Goal: Download file/media

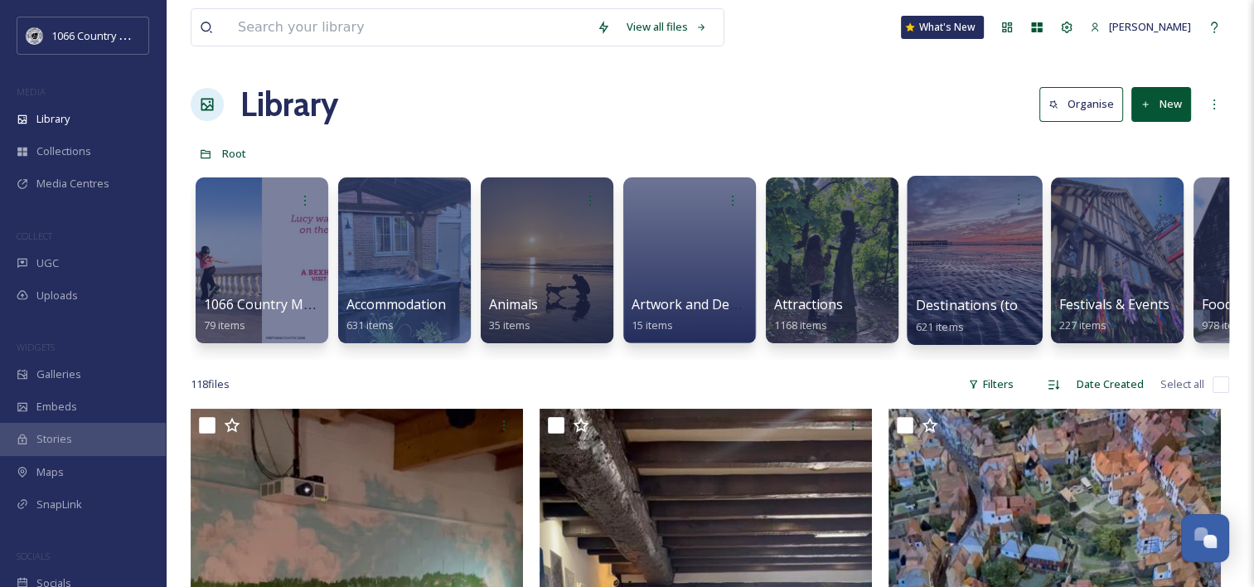
click at [982, 209] on div at bounding box center [975, 199] width 119 height 31
click at [951, 244] on div at bounding box center [974, 260] width 135 height 169
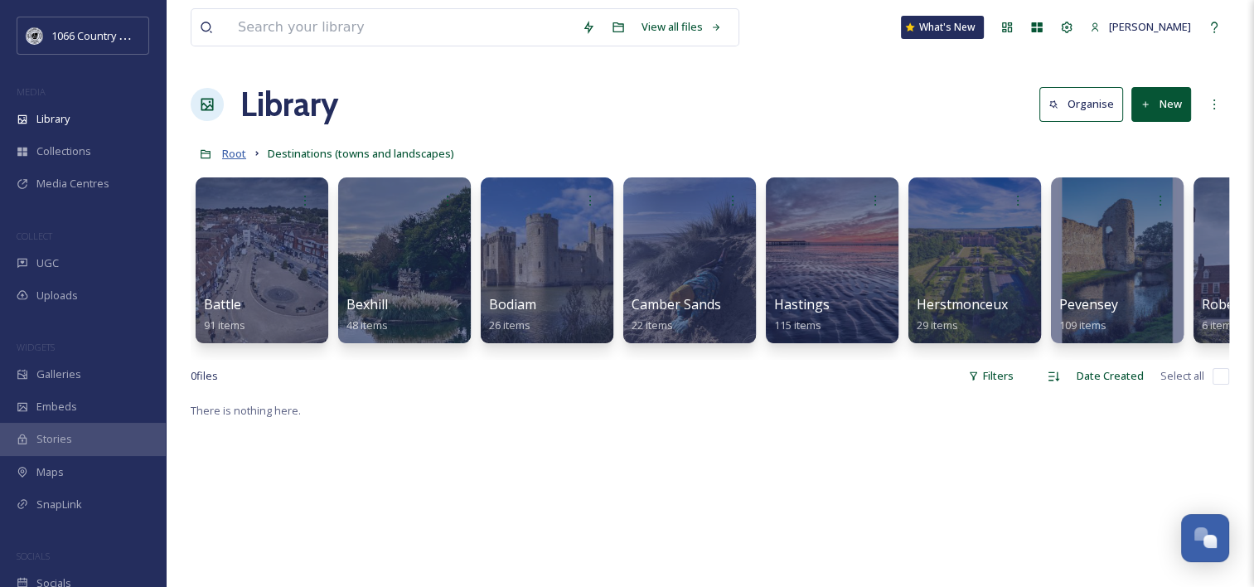
click at [230, 158] on span "Root" at bounding box center [234, 153] width 24 height 15
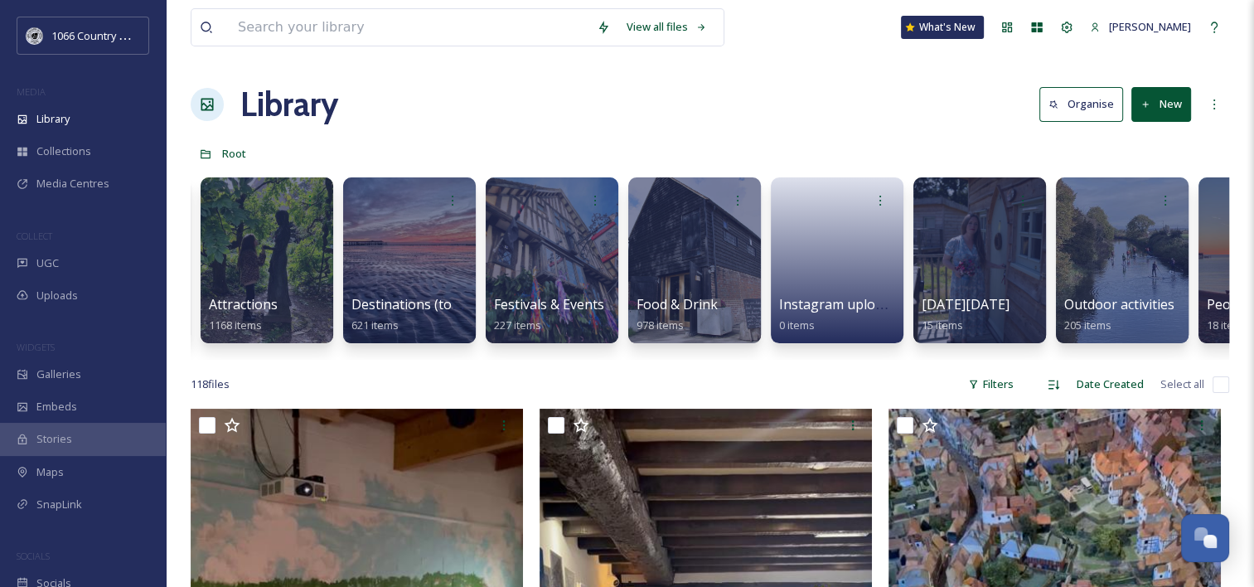
scroll to position [0, 570]
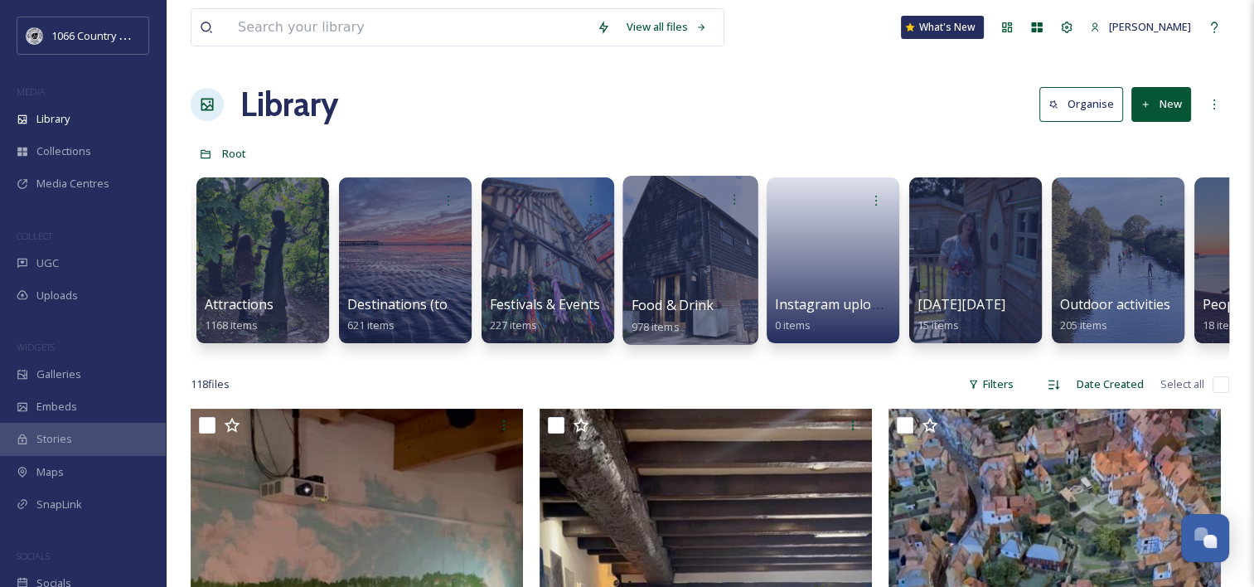
click at [696, 259] on div at bounding box center [690, 260] width 135 height 169
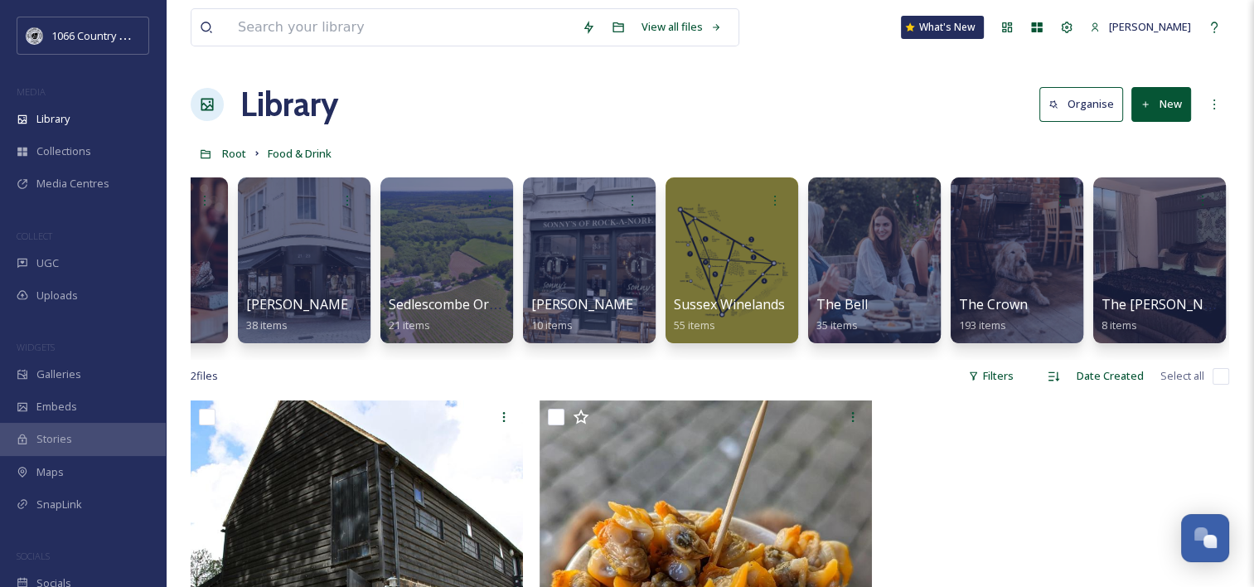
scroll to position [0, 1529]
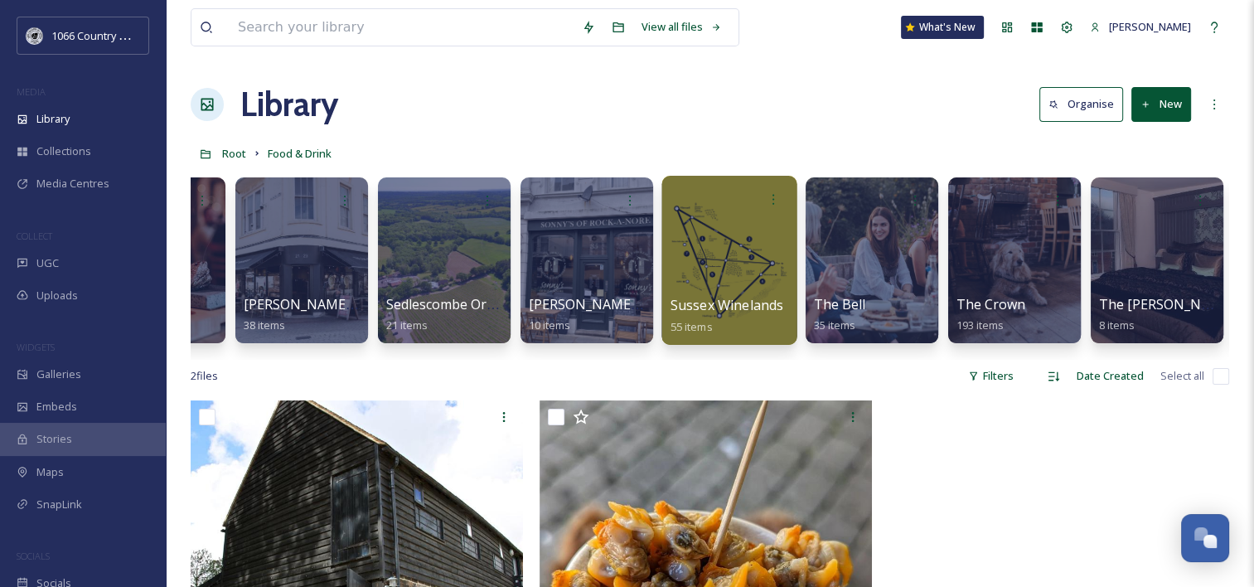
click at [716, 271] on div at bounding box center [729, 260] width 135 height 169
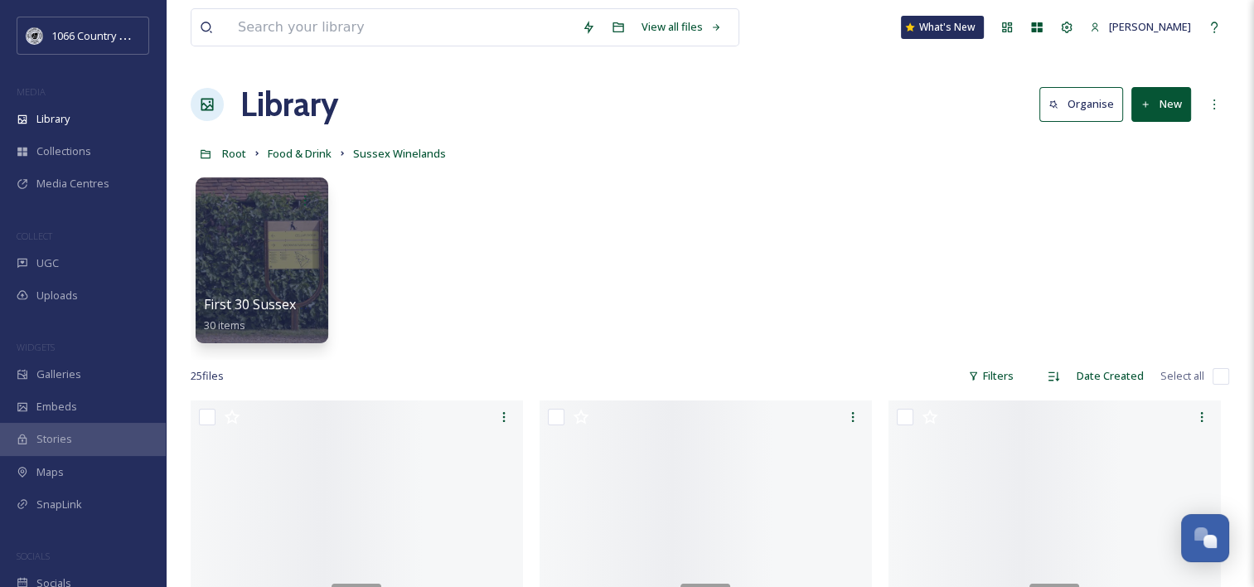
click at [580, 254] on div "First 30 Sussex Winelands 30 items" at bounding box center [710, 264] width 1039 height 191
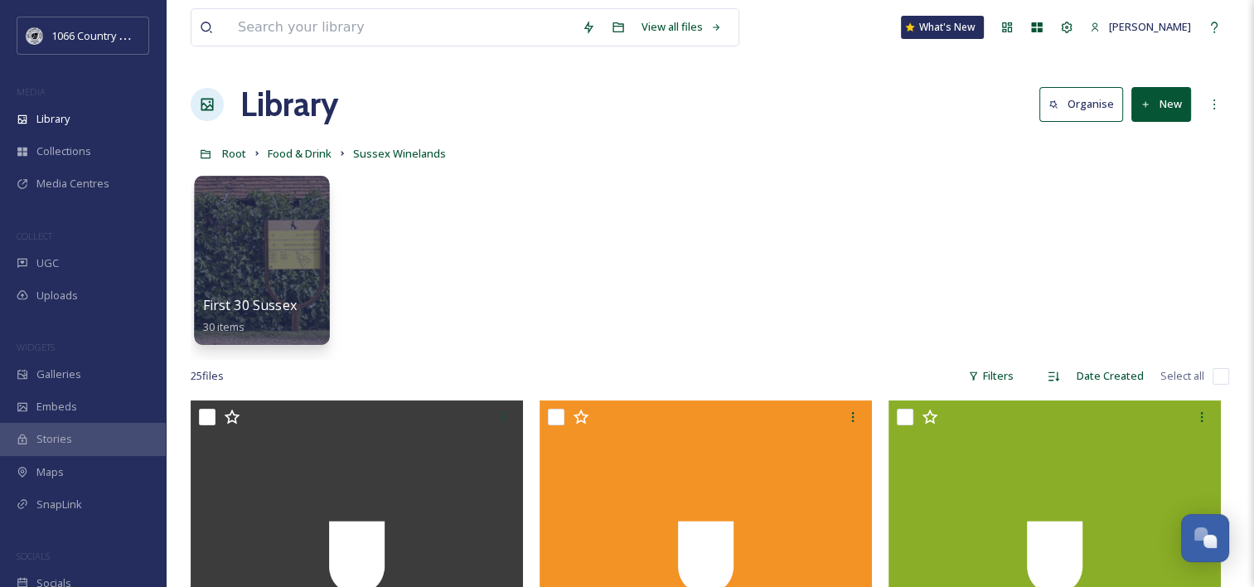
click at [284, 250] on div at bounding box center [261, 260] width 135 height 169
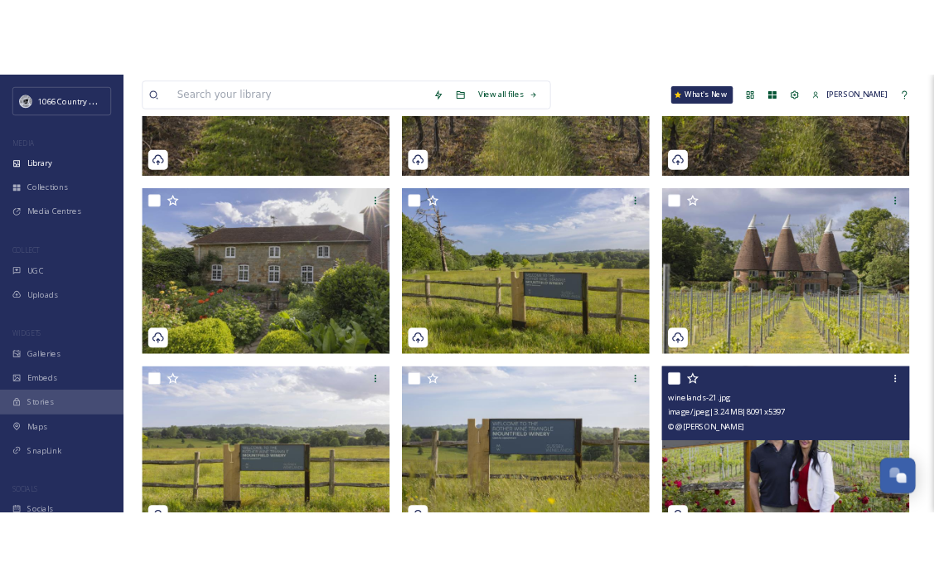
scroll to position [580, 0]
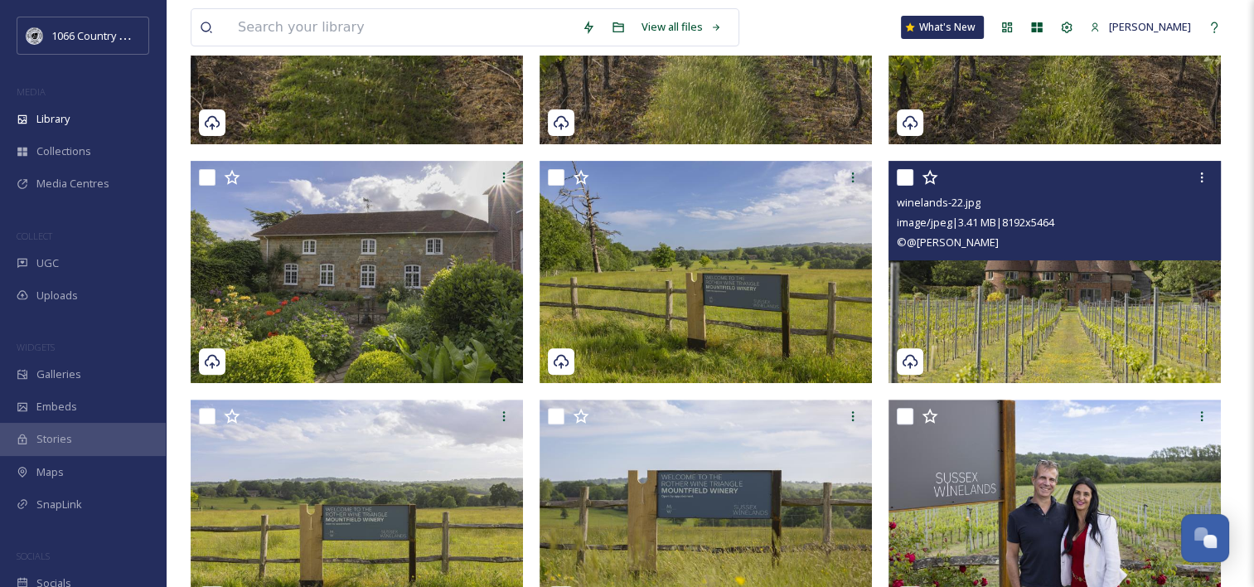
click at [982, 276] on img at bounding box center [1055, 272] width 332 height 222
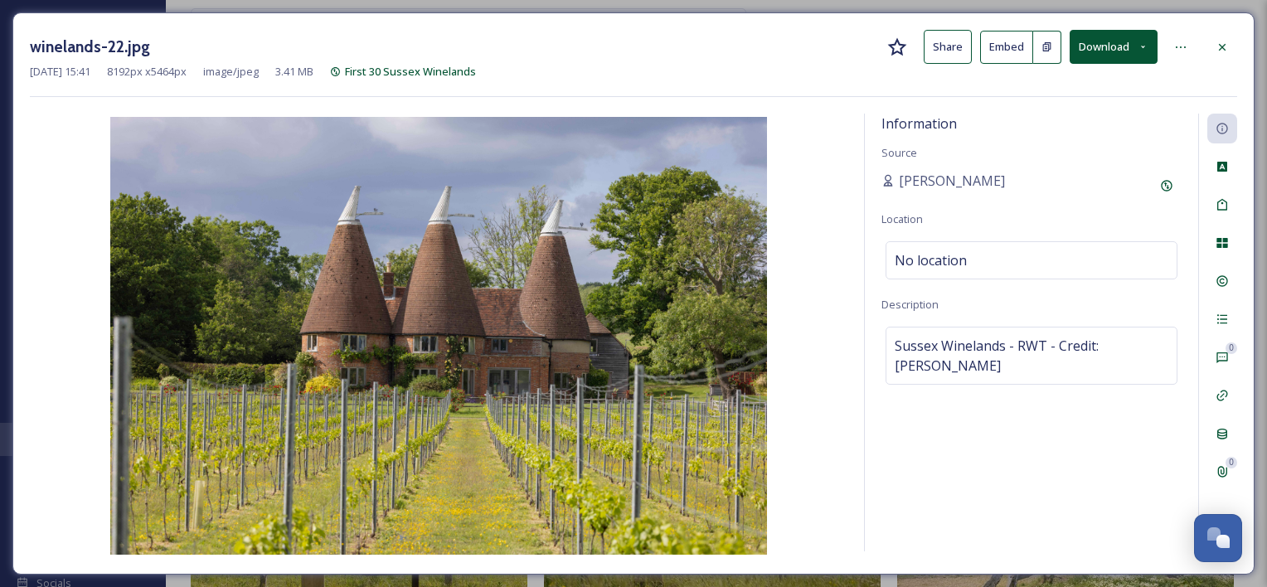
click at [1124, 55] on button "Download" at bounding box center [1113, 47] width 88 height 34
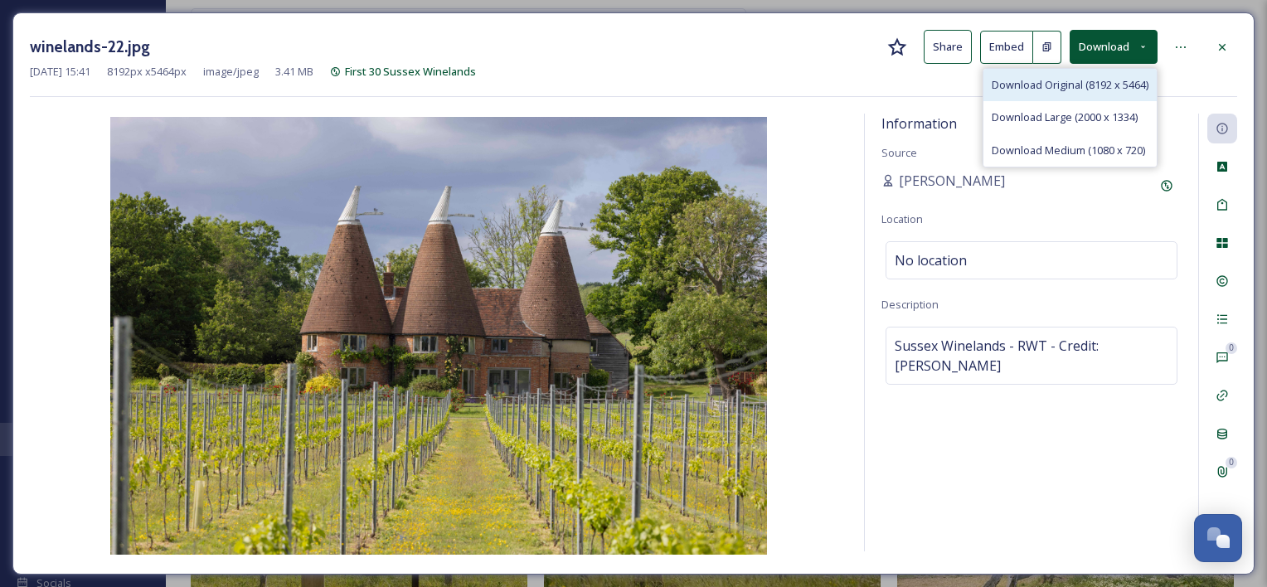
click at [1106, 86] on span "Download Original (8192 x 5464)" at bounding box center [1069, 85] width 157 height 16
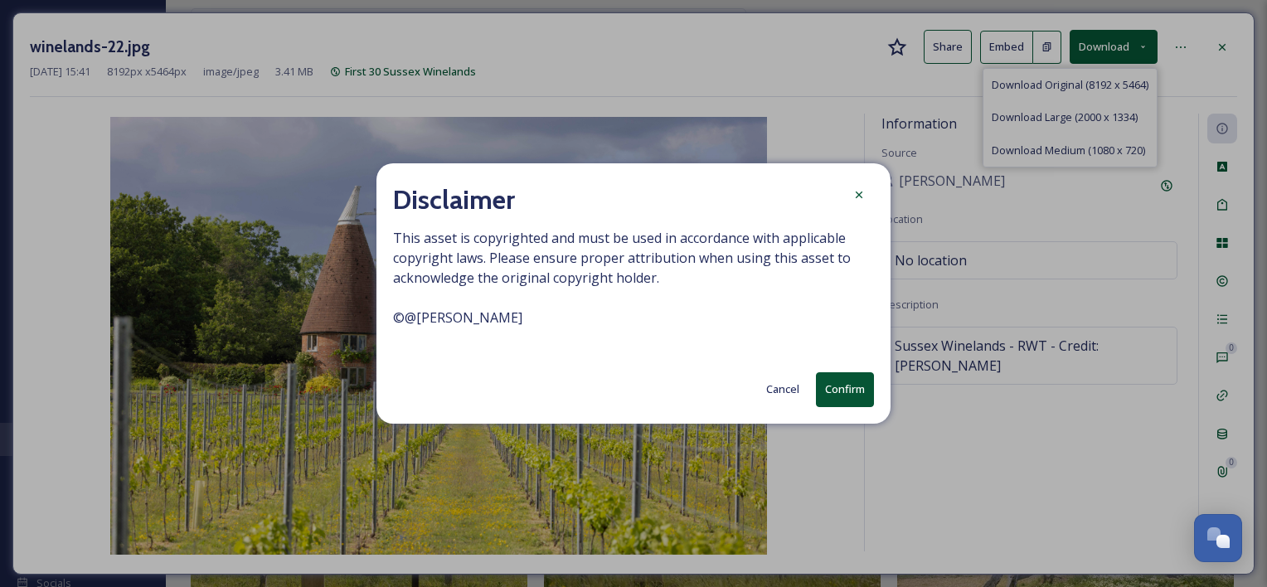
click at [860, 391] on button "Confirm" at bounding box center [845, 389] width 58 height 34
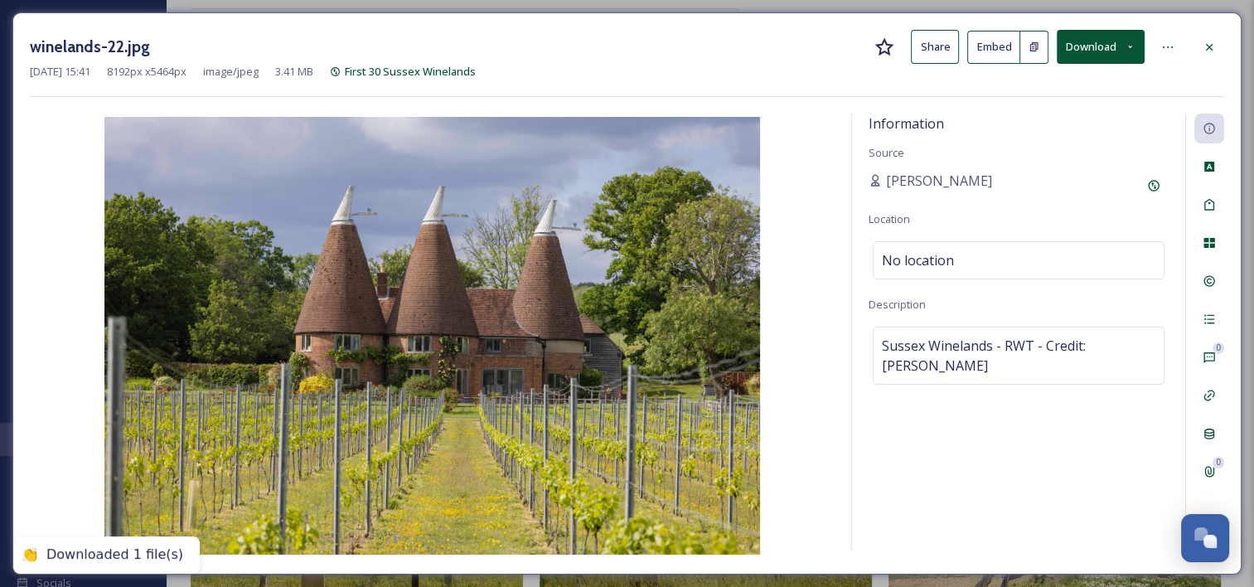
click at [1227, 46] on div "winelands-22.jpg Share Embed Download Jul 07 2025 15:41 8192 px x 5464 px image…" at bounding box center [626, 293] width 1229 height 562
click at [1218, 50] on div at bounding box center [1210, 47] width 30 height 30
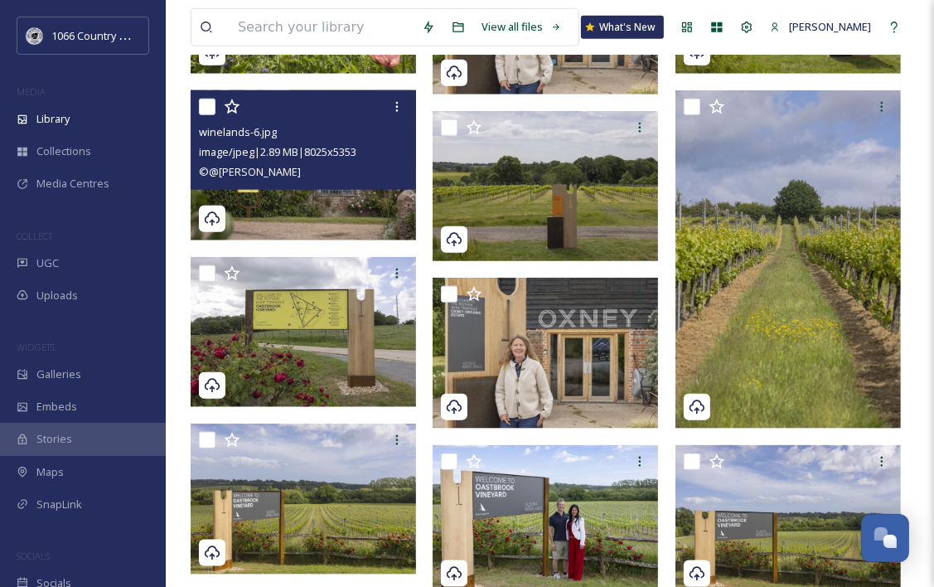
scroll to position [1326, 0]
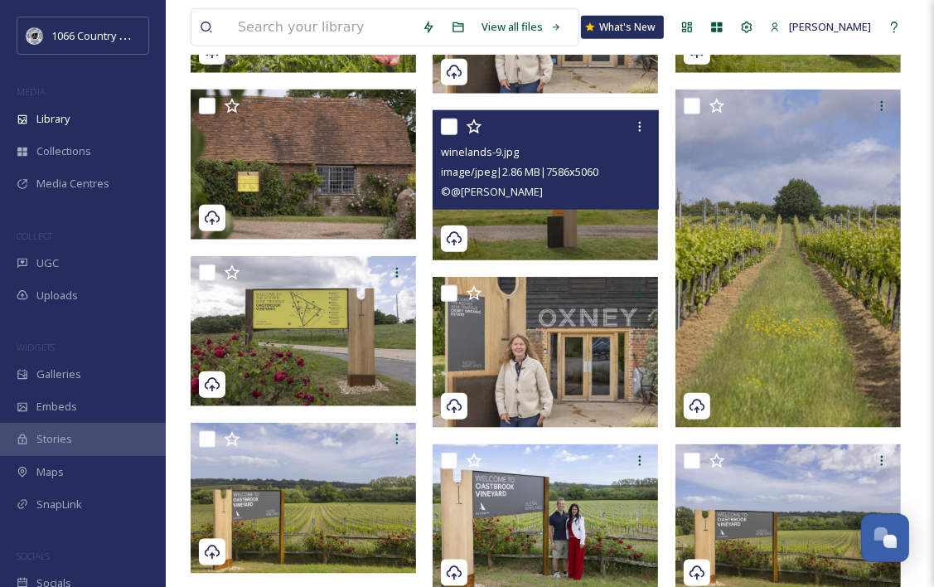
click at [619, 224] on img at bounding box center [545, 185] width 225 height 150
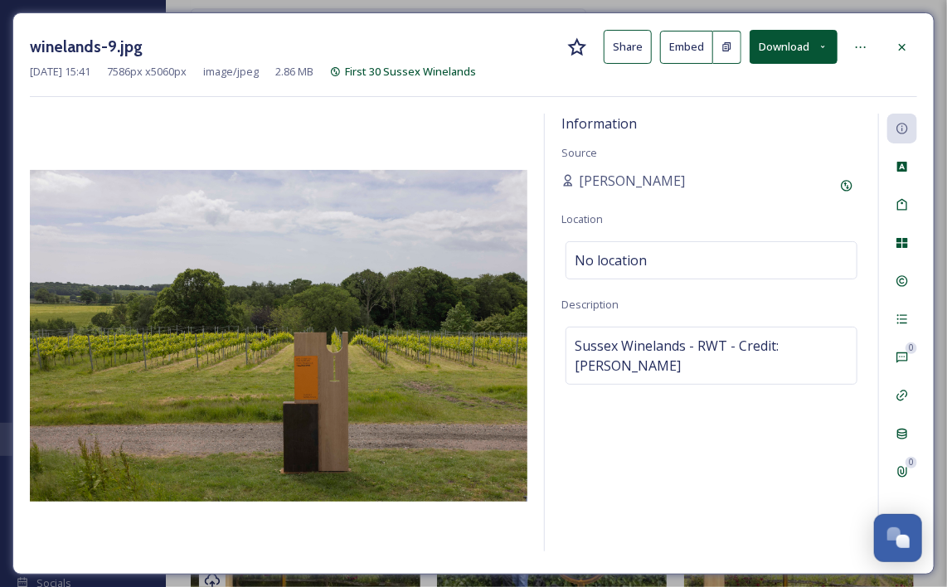
click at [918, 48] on div "winelands-9.jpg Share Embed Download Jul 07 2025 15:41 7586 px x 5060 px image/…" at bounding box center [473, 293] width 922 height 562
click at [902, 46] on icon at bounding box center [902, 46] width 7 height 7
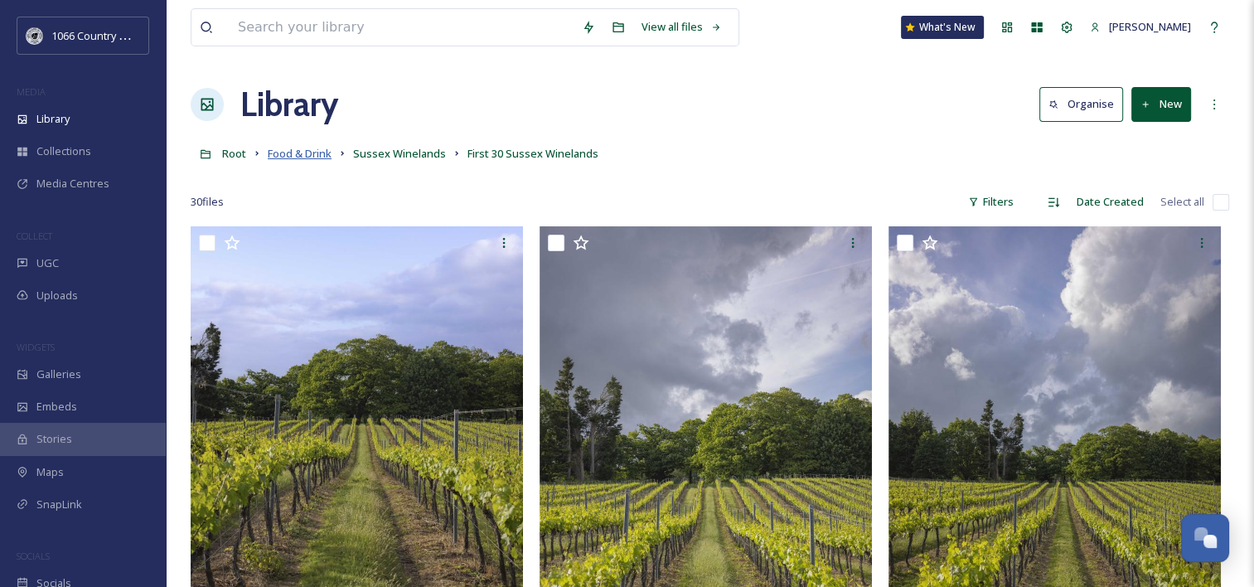
click at [298, 153] on span "Food & Drink" at bounding box center [300, 153] width 64 height 15
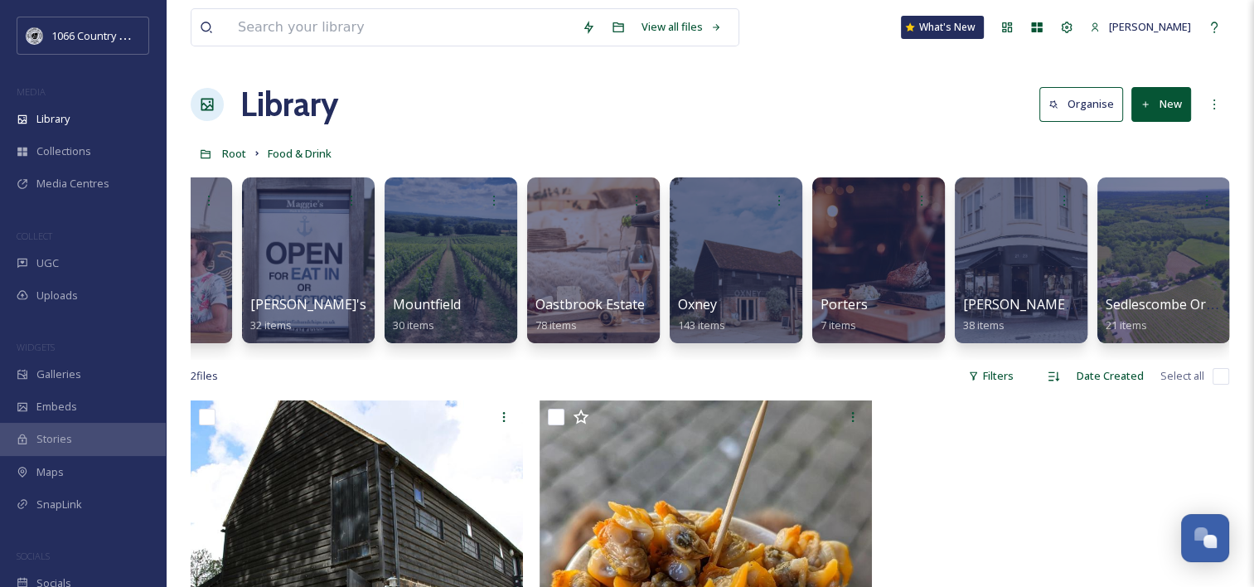
scroll to position [0, 835]
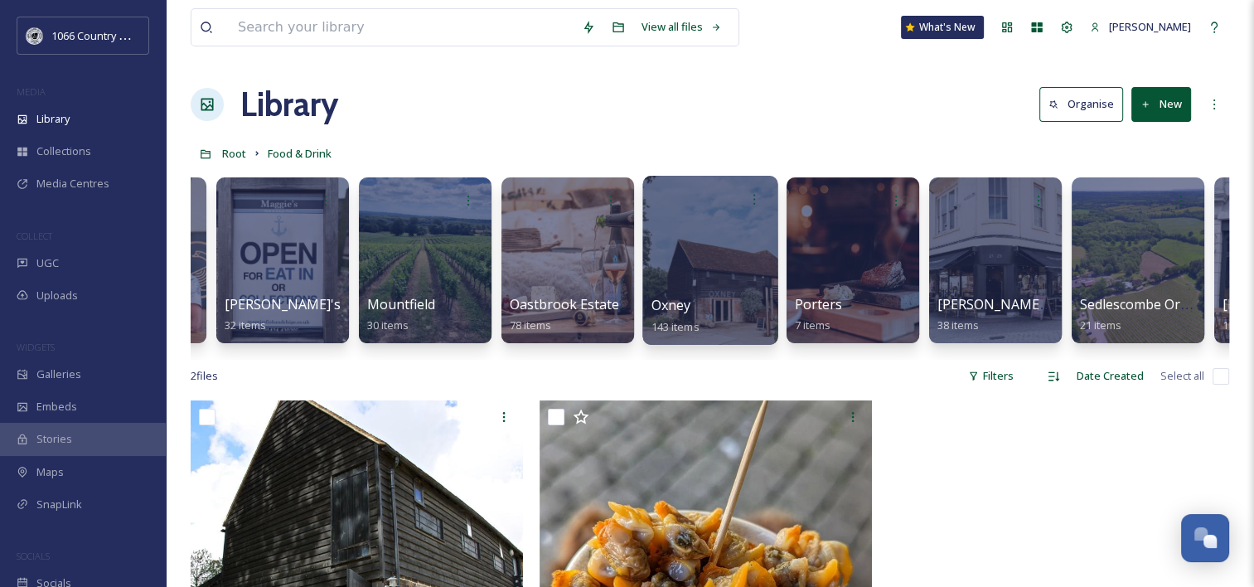
click at [708, 242] on div at bounding box center [709, 260] width 135 height 169
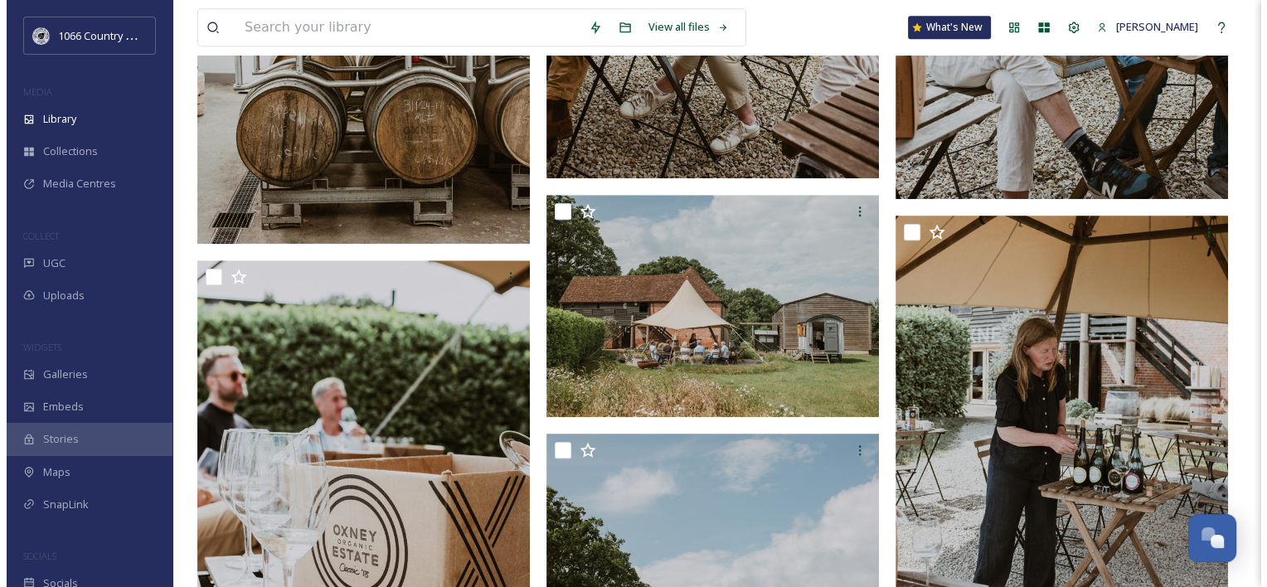
scroll to position [1741, 0]
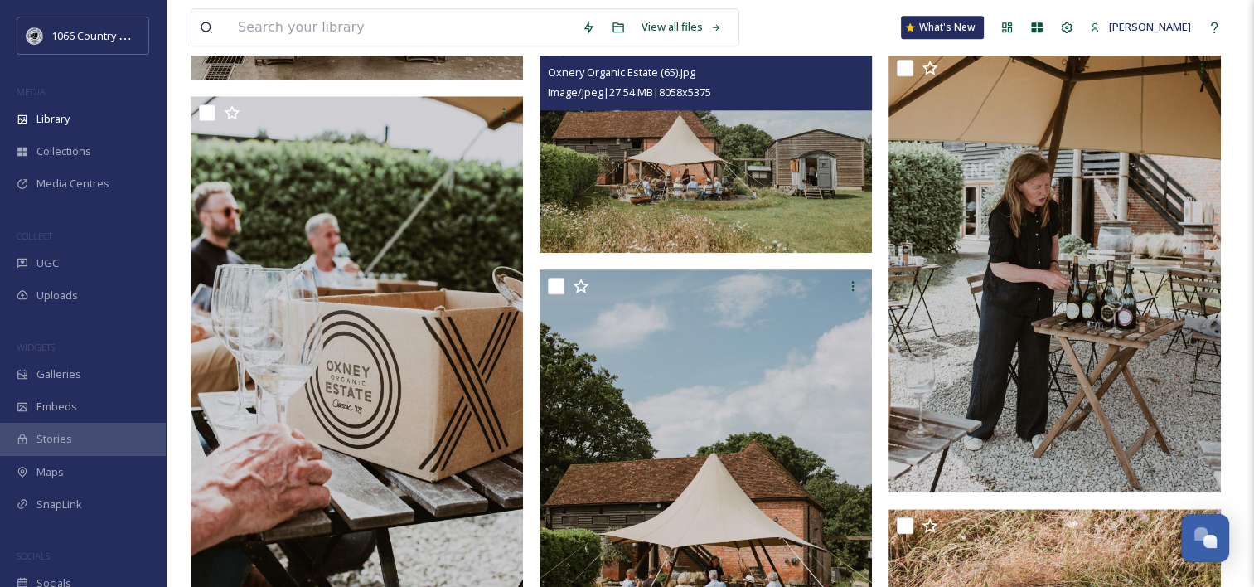
click at [665, 209] on img at bounding box center [706, 142] width 332 height 222
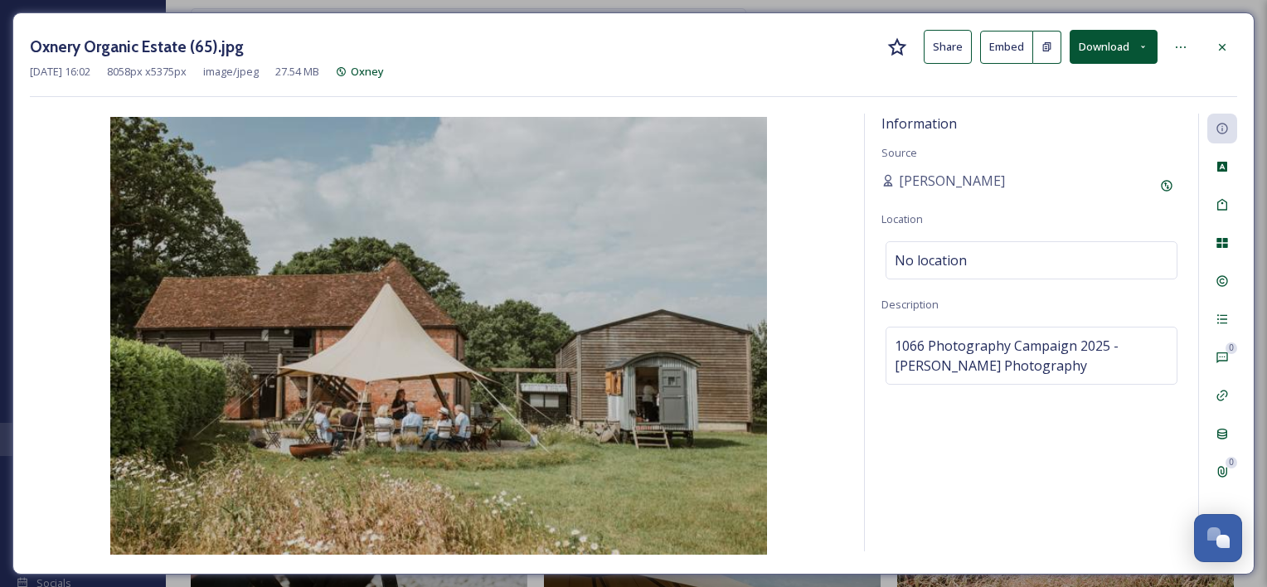
click at [1134, 47] on button "Download" at bounding box center [1113, 47] width 88 height 34
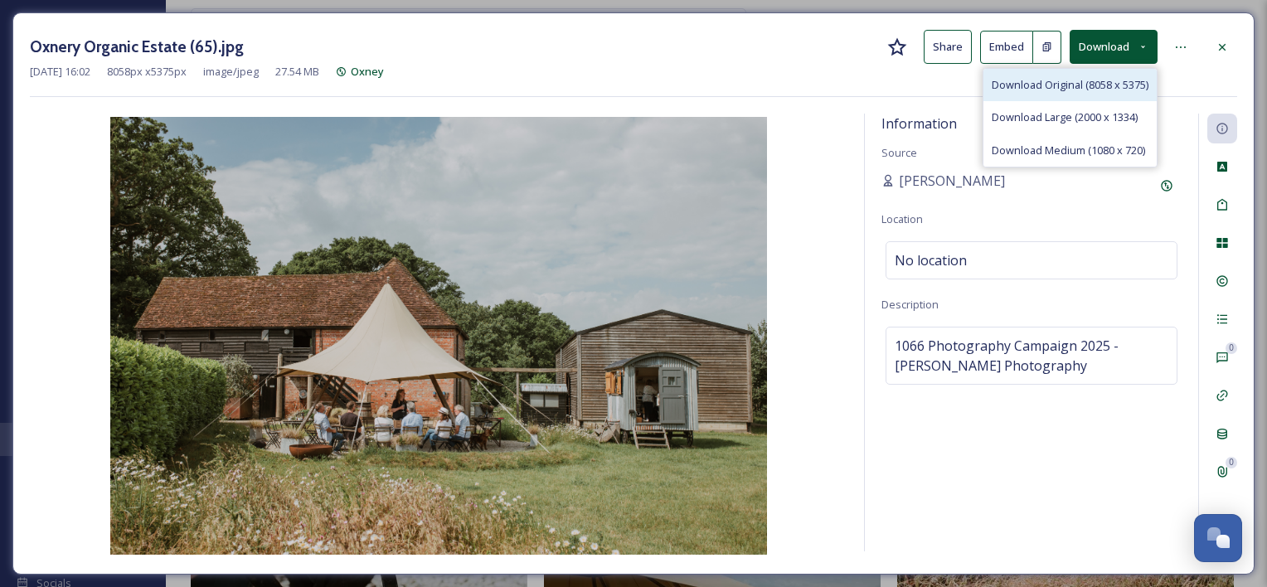
click at [1109, 79] on span "Download Original (8058 x 5375)" at bounding box center [1069, 85] width 157 height 16
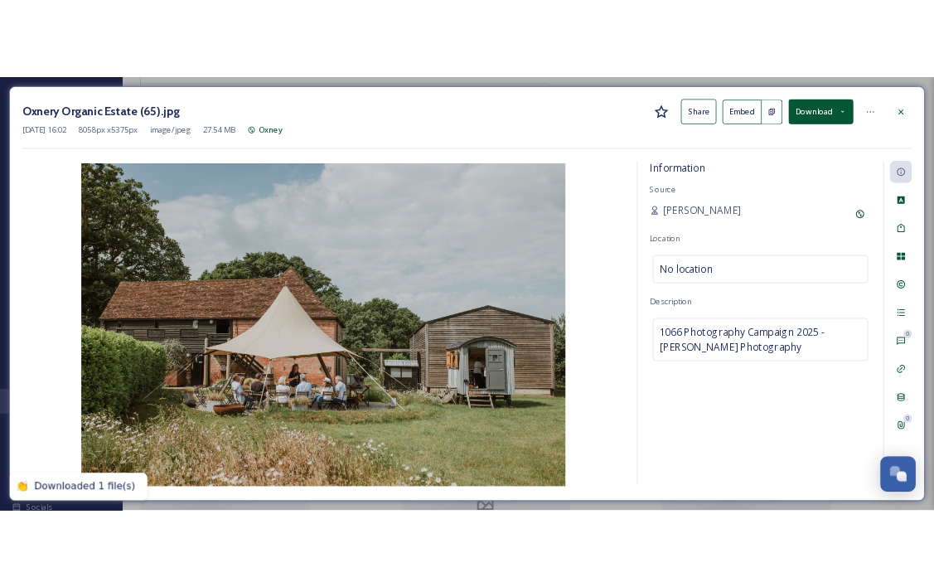
scroll to position [1420, 0]
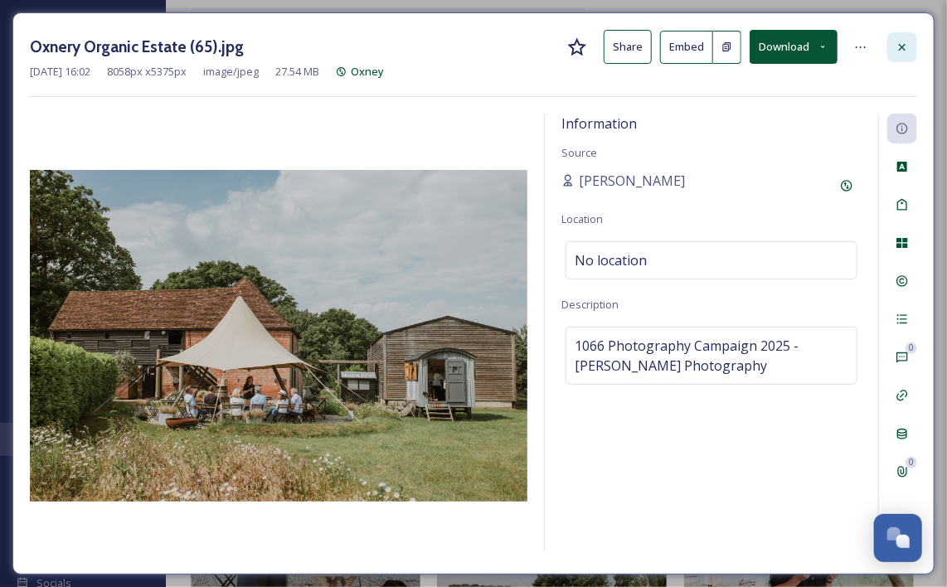
click at [909, 46] on div at bounding box center [902, 47] width 30 height 30
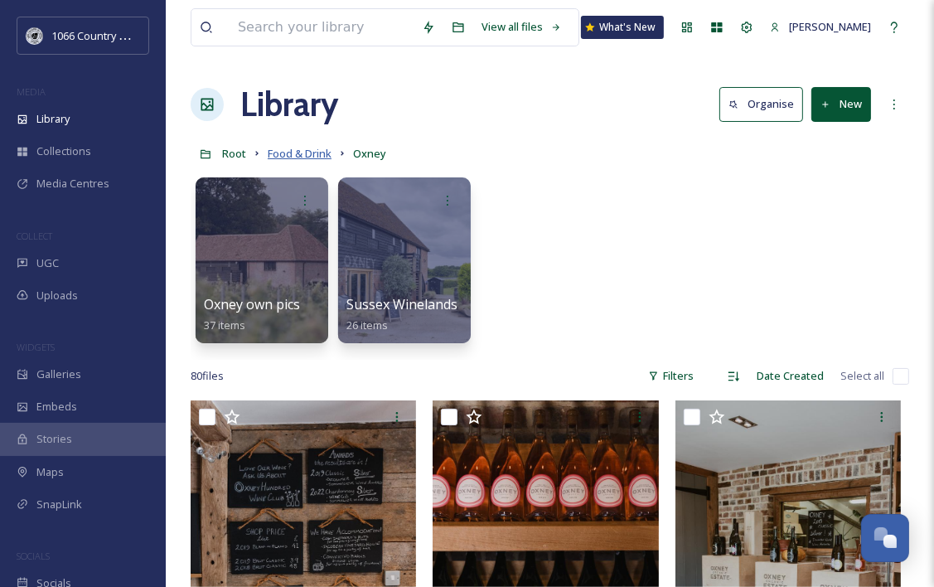
click at [302, 156] on span "Food & Drink" at bounding box center [300, 153] width 64 height 15
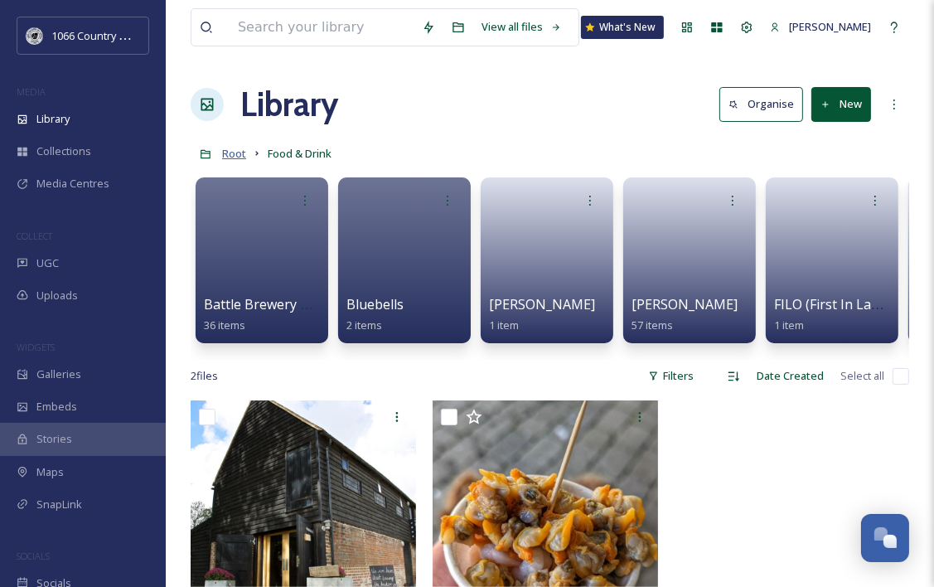
click at [239, 159] on span "Root" at bounding box center [234, 153] width 24 height 15
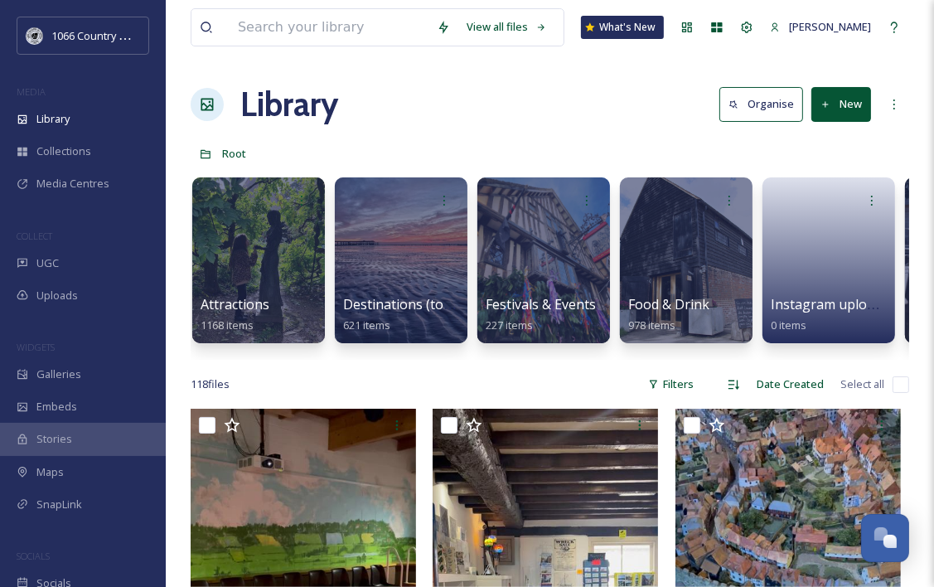
scroll to position [0, 598]
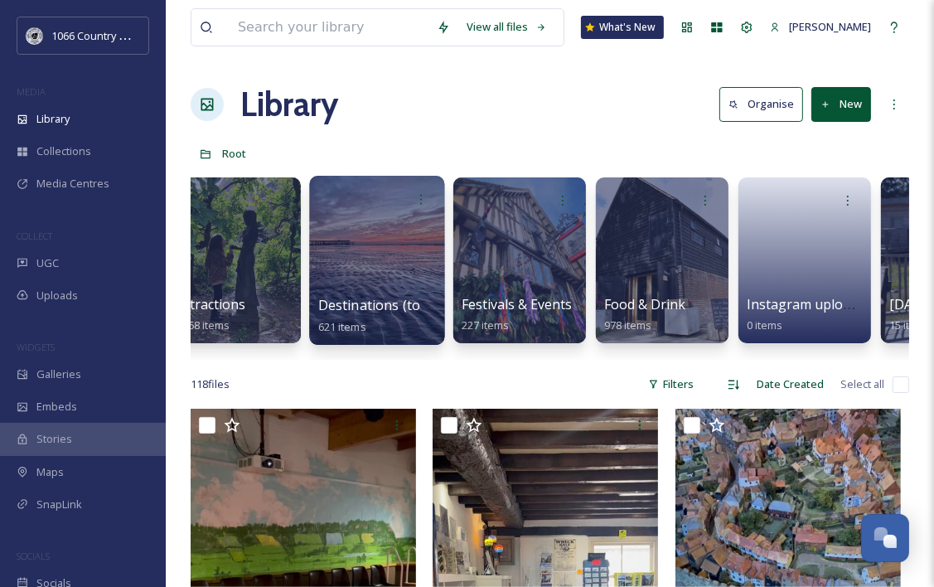
click at [416, 255] on div at bounding box center [376, 260] width 135 height 169
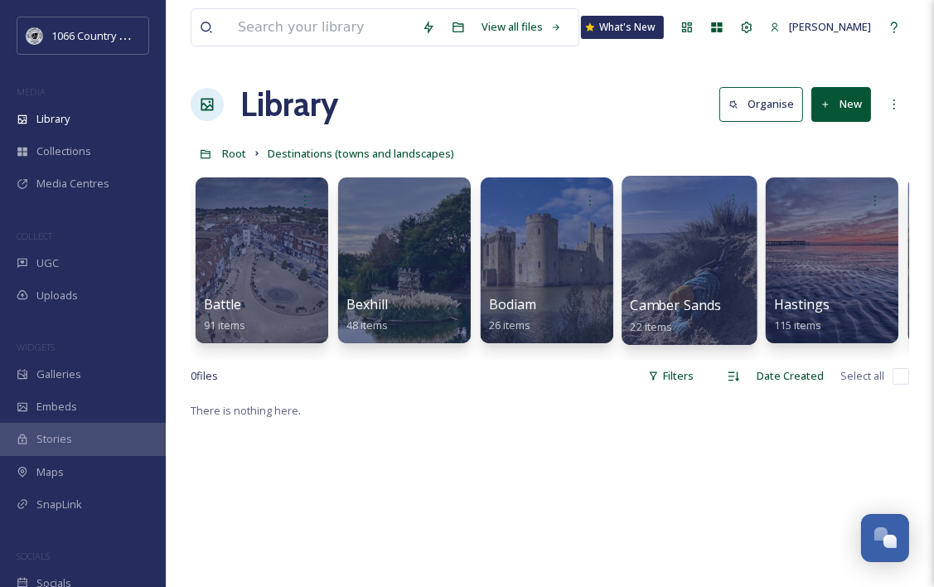
click at [676, 262] on div at bounding box center [689, 260] width 135 height 169
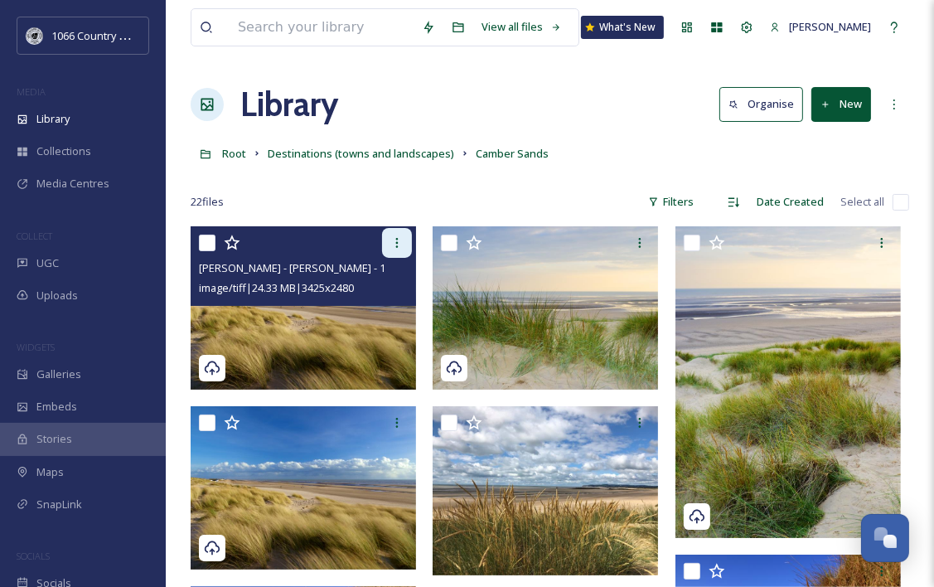
click at [393, 240] on icon at bounding box center [396, 242] width 13 height 13
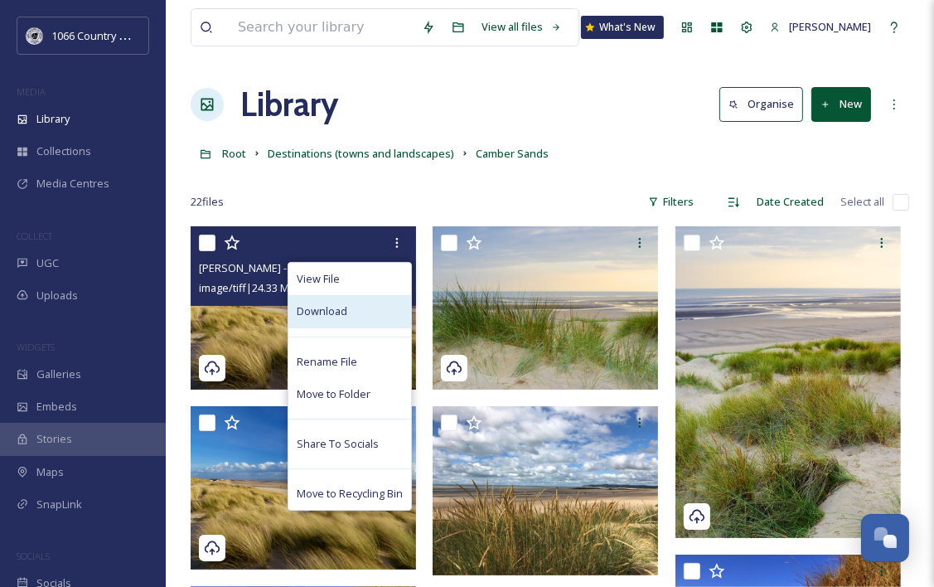
click at [343, 316] on span "Download" at bounding box center [322, 311] width 51 height 16
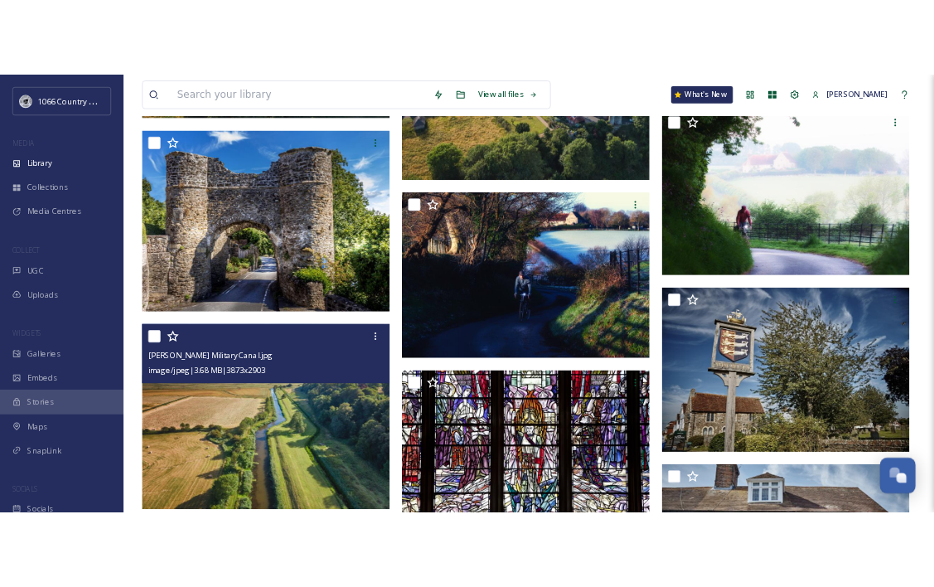
scroll to position [415, 0]
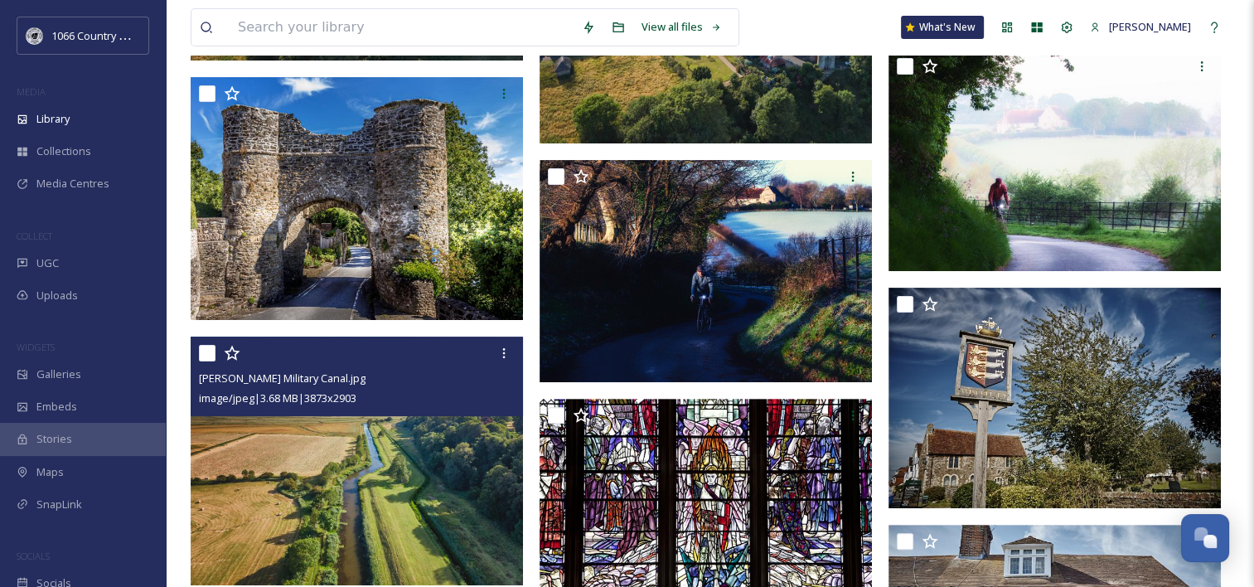
click at [292, 454] on img at bounding box center [357, 461] width 332 height 250
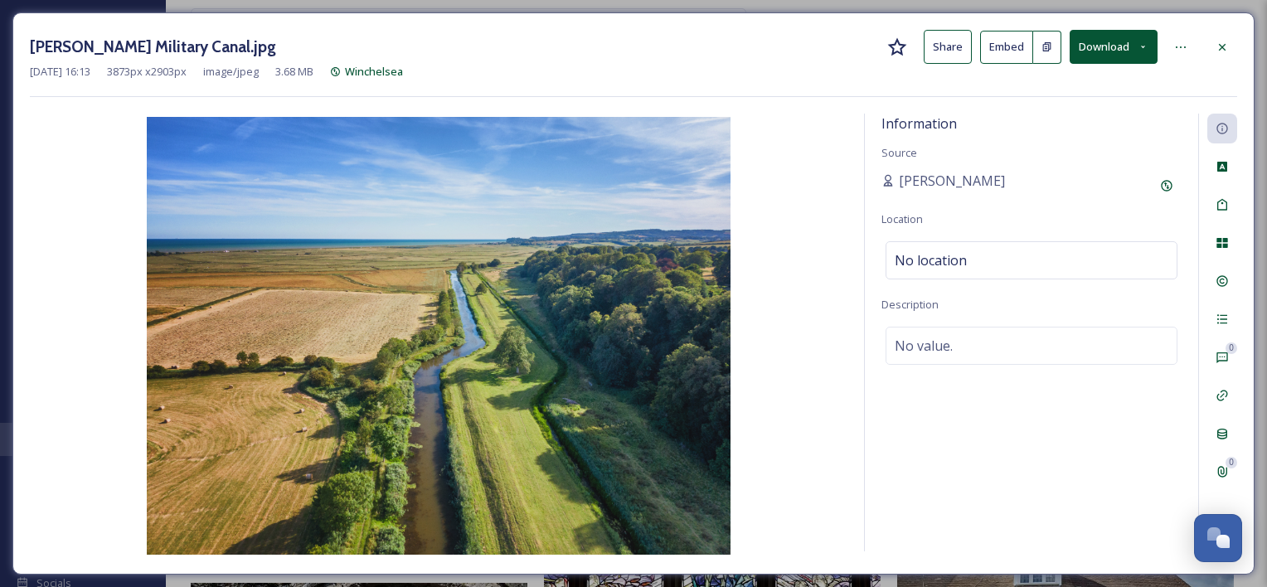
click at [1108, 46] on button "Download" at bounding box center [1113, 47] width 88 height 34
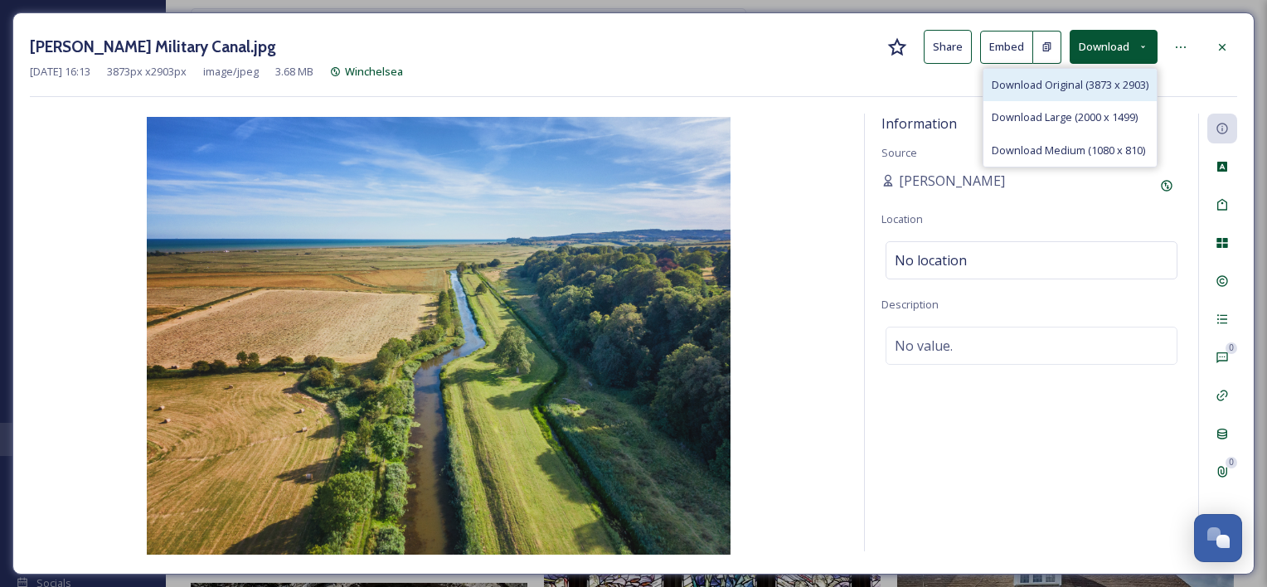
click at [1042, 74] on div "Download Original (3873 x 2903)" at bounding box center [1069, 85] width 173 height 32
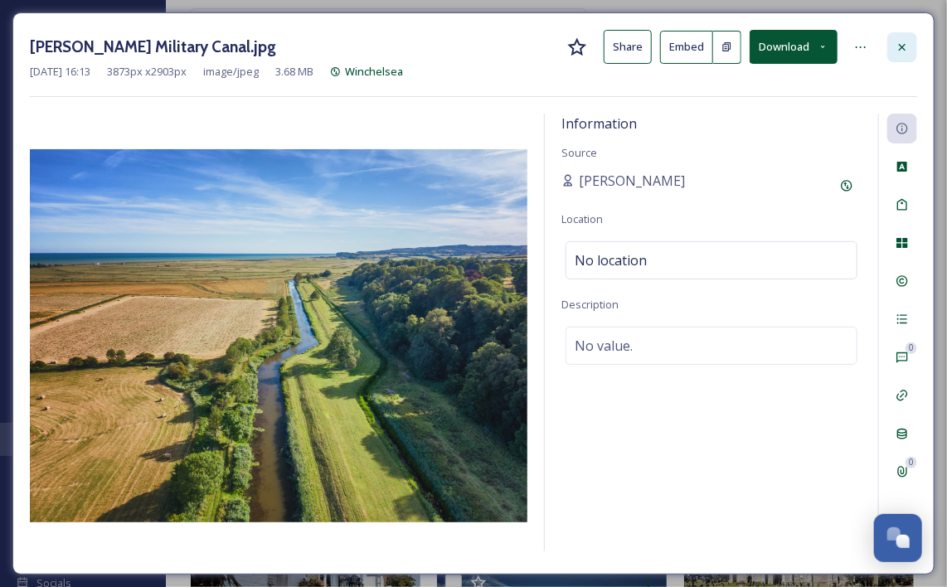
click at [906, 41] on icon at bounding box center [901, 47] width 13 height 13
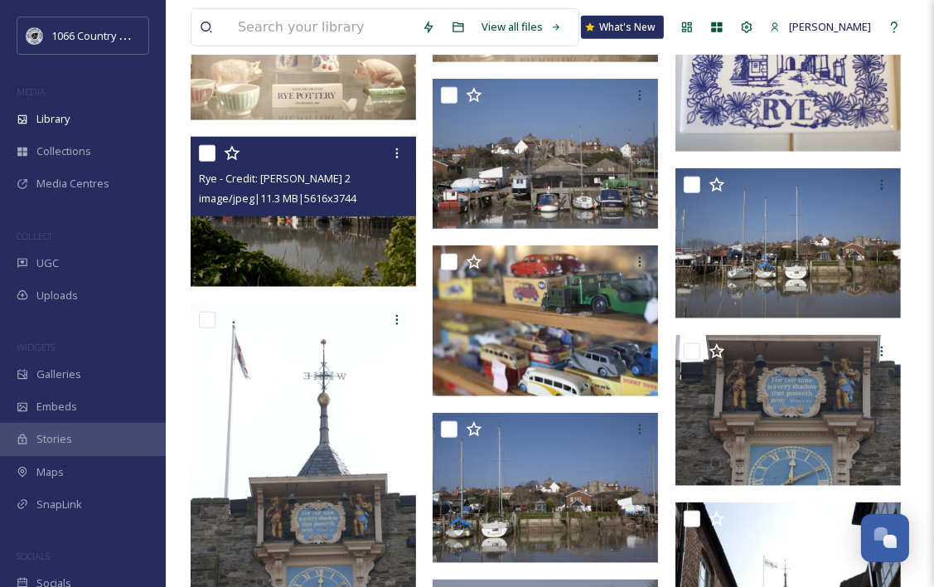
scroll to position [1161, 0]
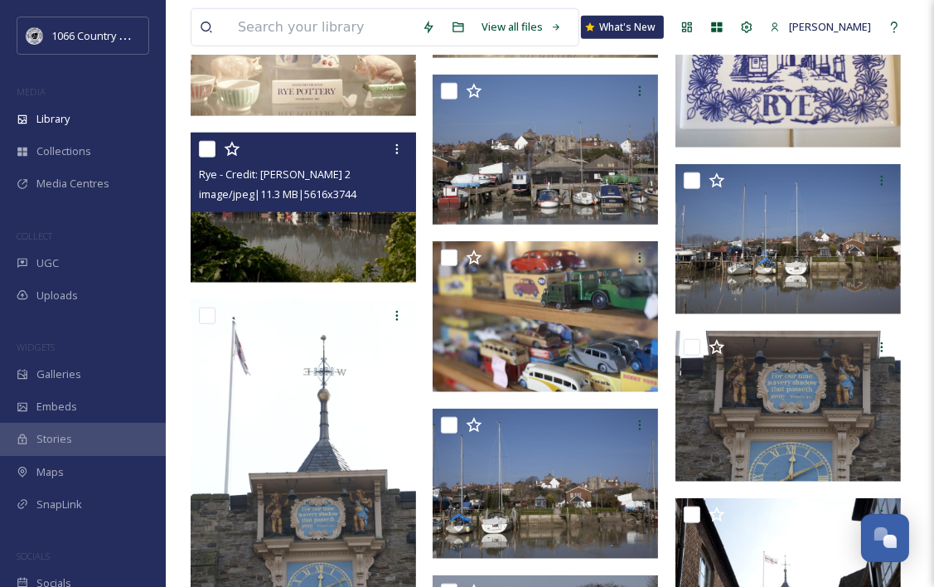
click at [329, 235] on img at bounding box center [303, 208] width 225 height 150
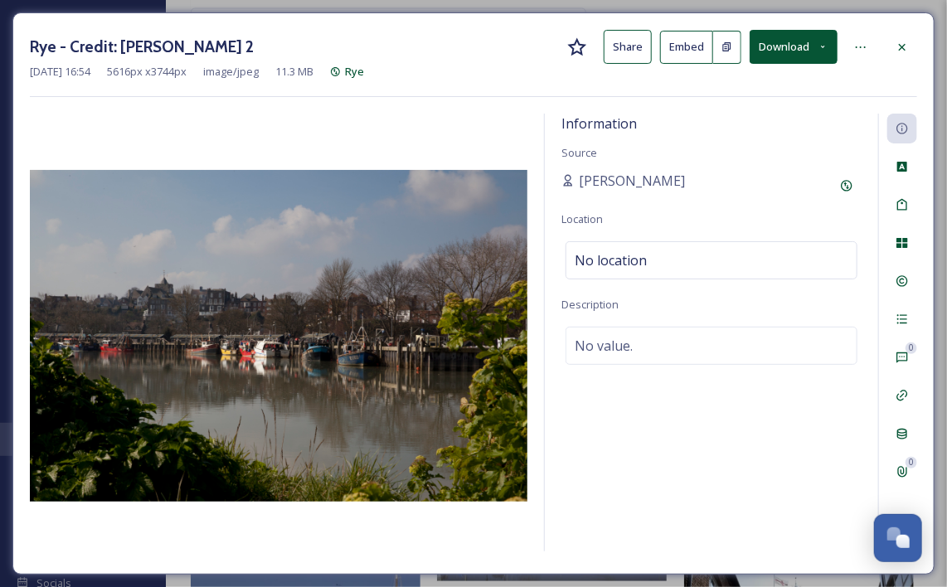
click at [797, 41] on button "Download" at bounding box center [793, 47] width 88 height 34
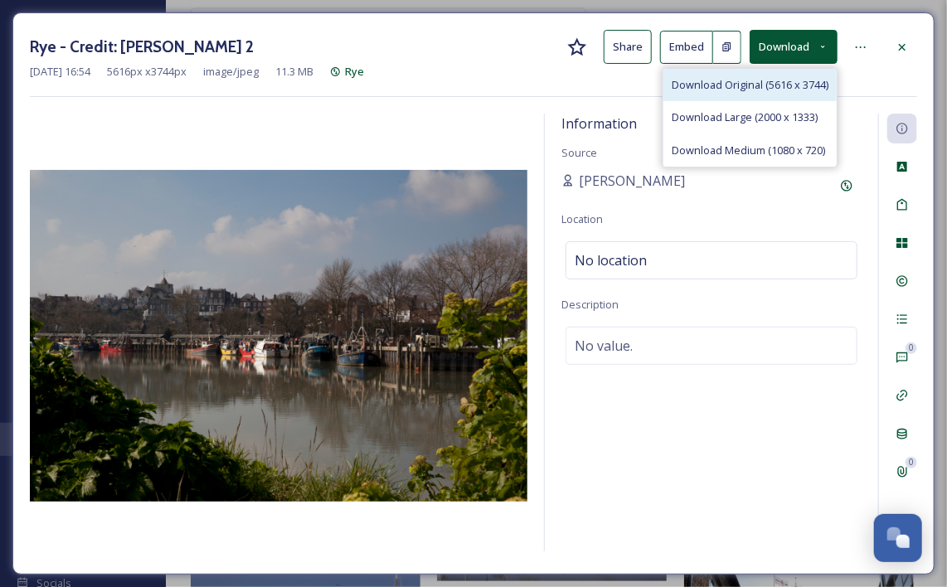
click at [749, 82] on span "Download Original (5616 x 3744)" at bounding box center [749, 85] width 157 height 16
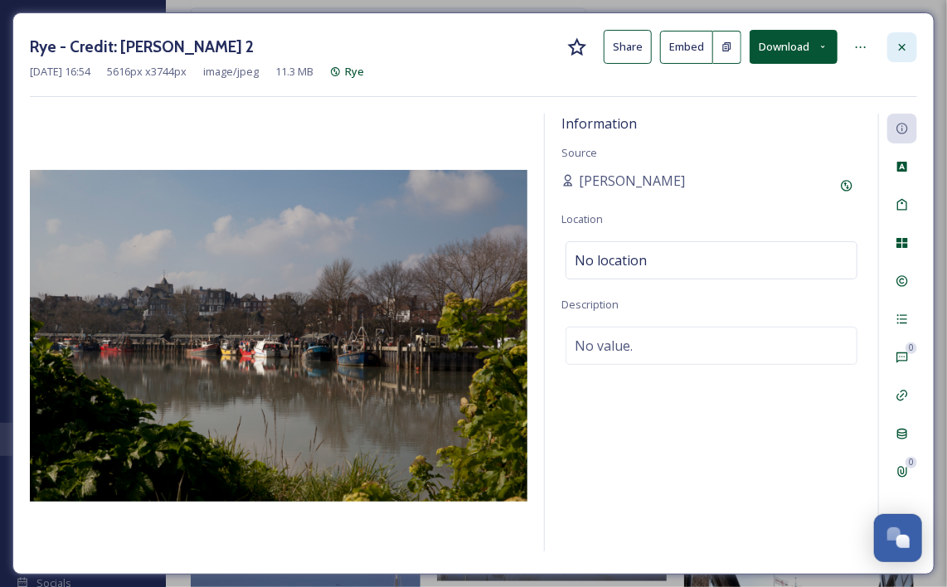
click at [908, 43] on icon at bounding box center [901, 47] width 13 height 13
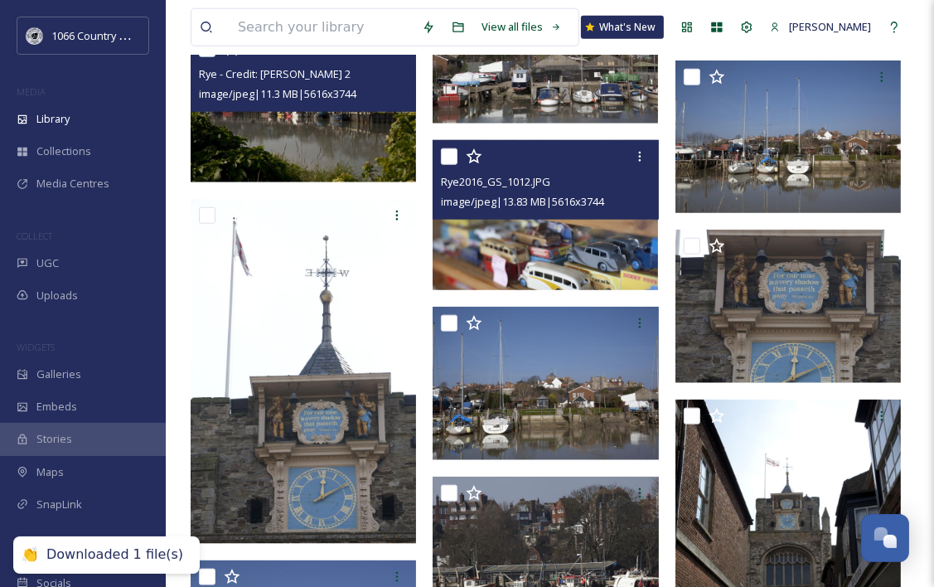
scroll to position [1409, 0]
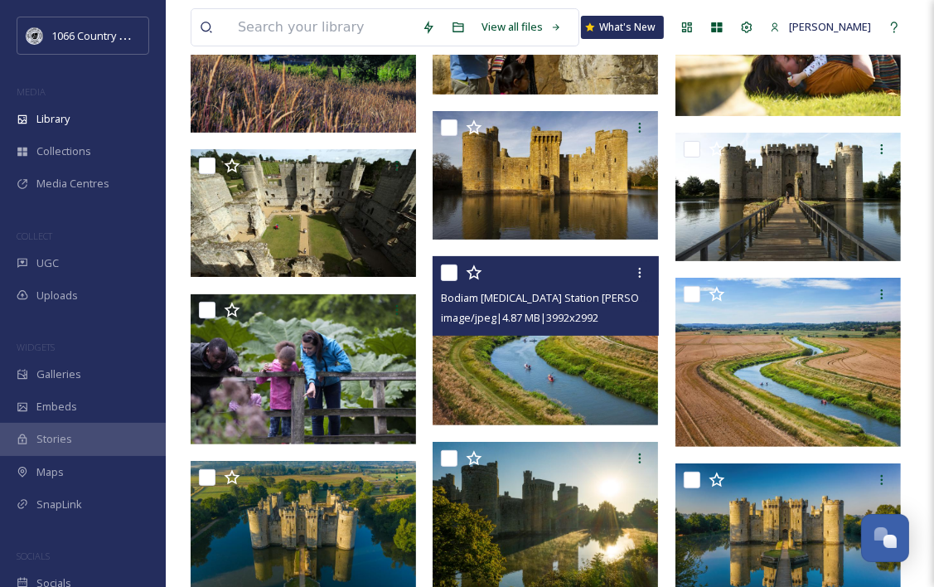
scroll to position [332, 0]
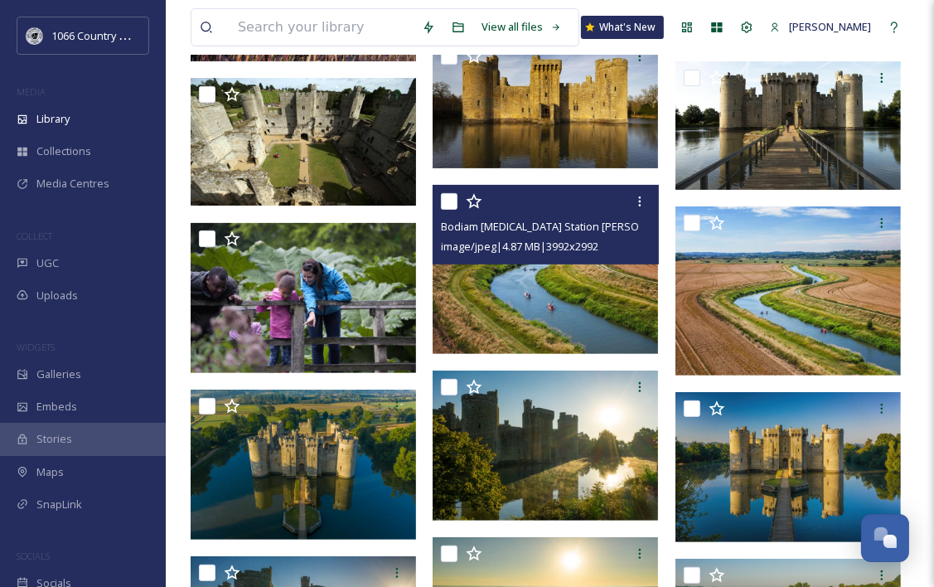
click at [540, 322] on img at bounding box center [545, 269] width 225 height 169
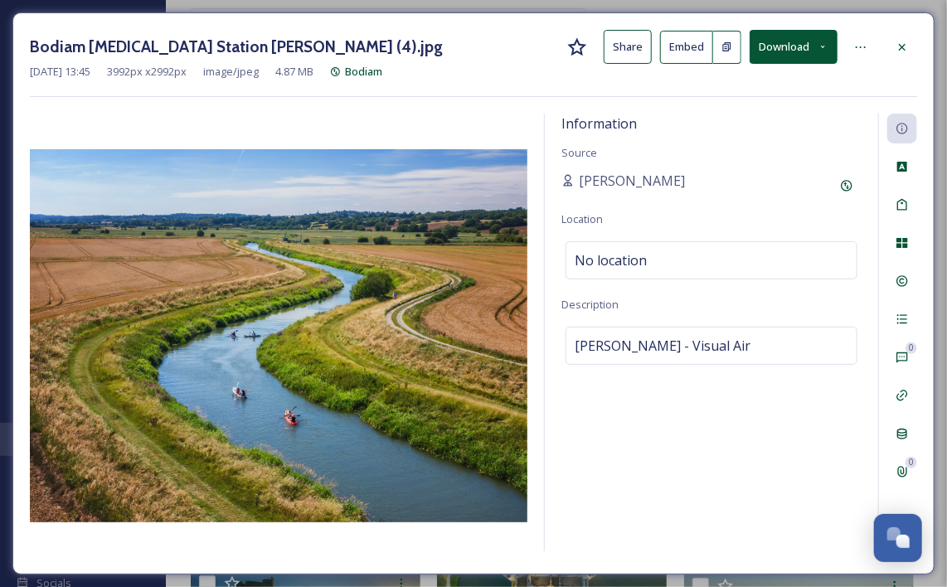
click at [796, 51] on button "Download" at bounding box center [793, 47] width 88 height 34
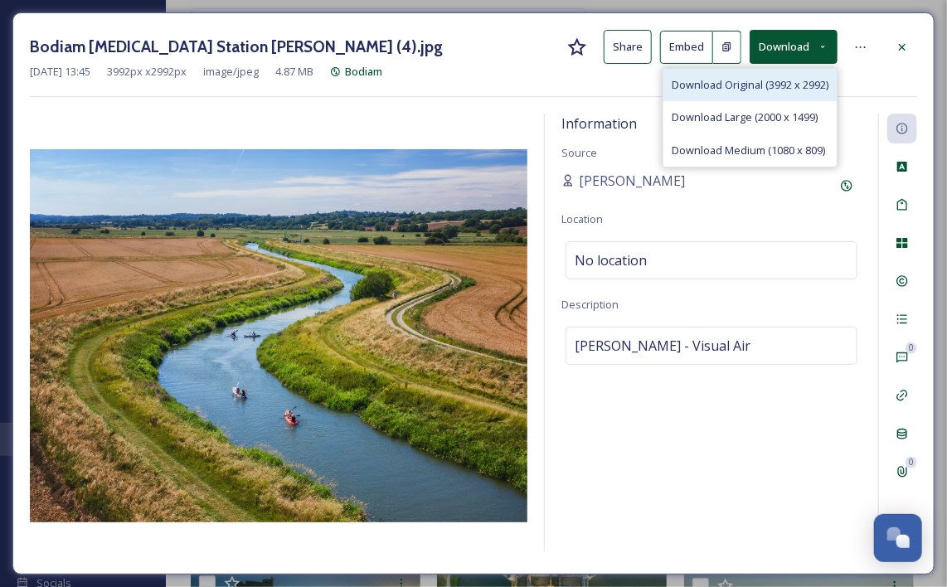
click at [782, 78] on span "Download Original (3992 x 2992)" at bounding box center [749, 85] width 157 height 16
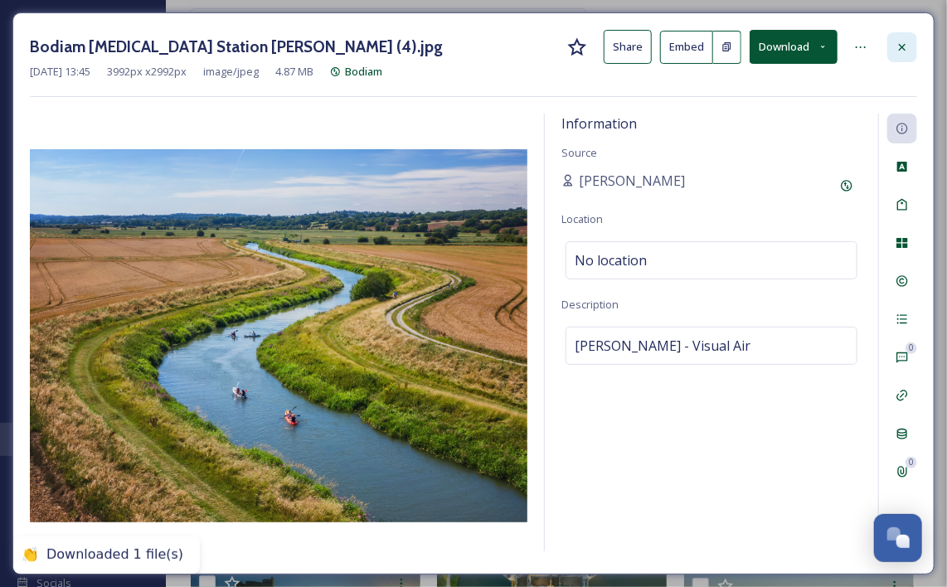
click at [907, 48] on icon at bounding box center [901, 47] width 13 height 13
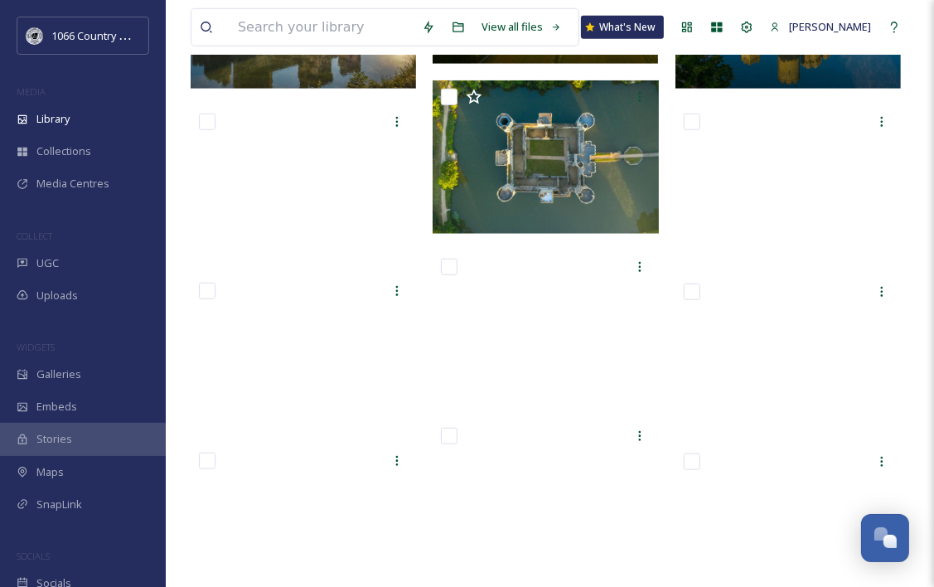
scroll to position [995, 0]
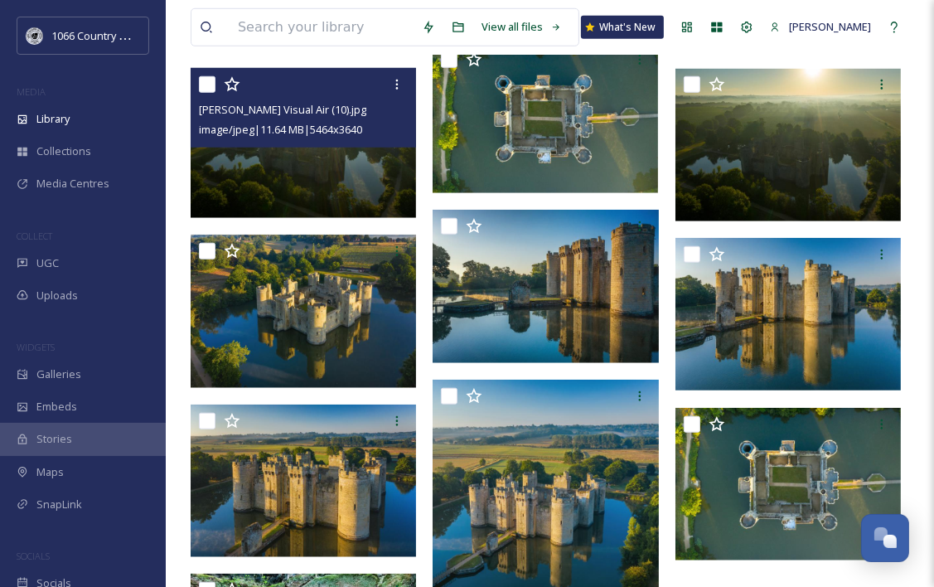
click at [368, 163] on img at bounding box center [303, 143] width 225 height 150
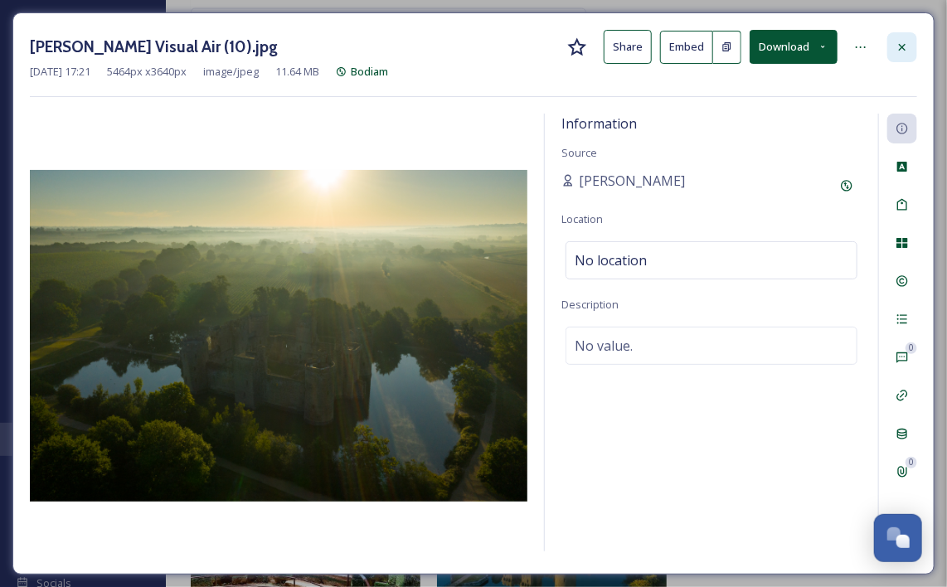
click at [904, 46] on icon at bounding box center [901, 47] width 13 height 13
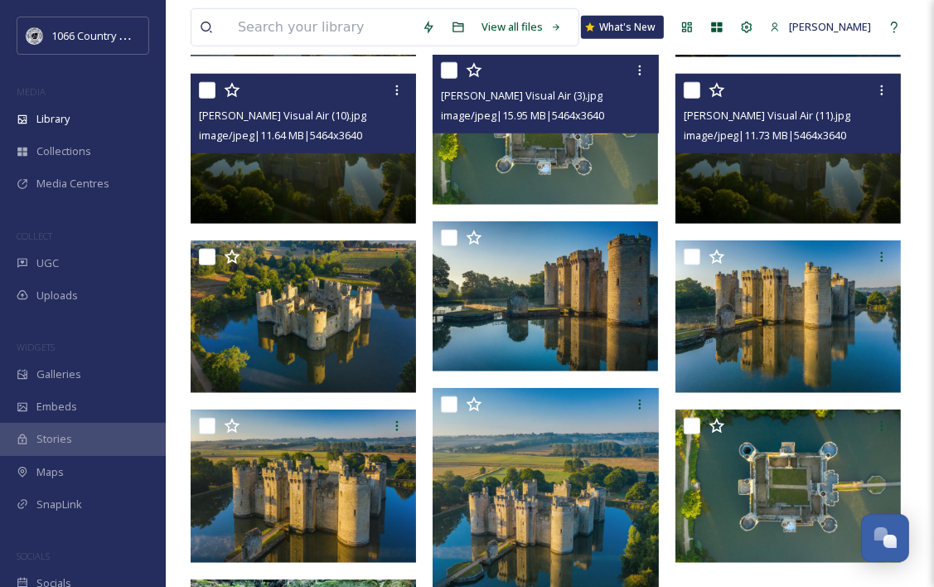
click at [750, 155] on img at bounding box center [788, 149] width 225 height 150
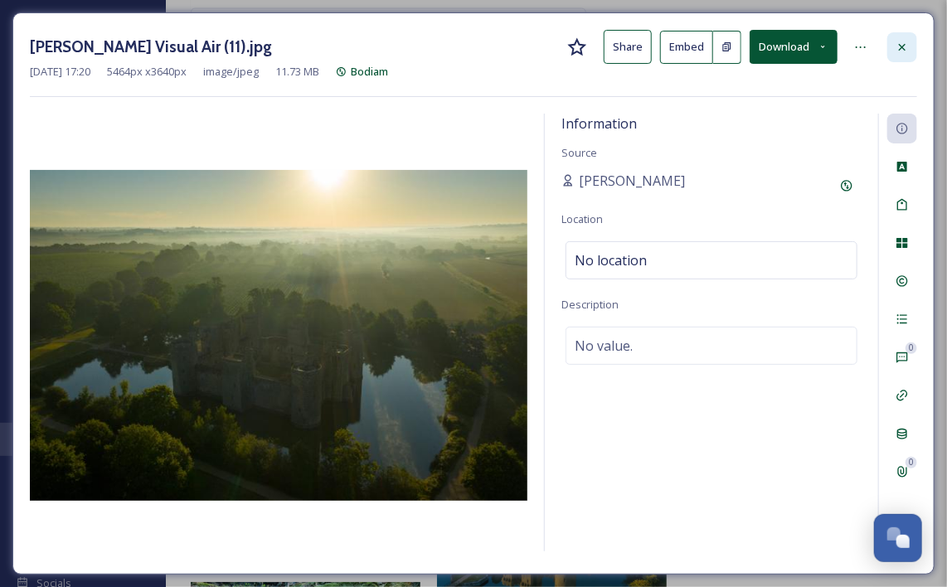
click at [912, 45] on div at bounding box center [902, 47] width 30 height 30
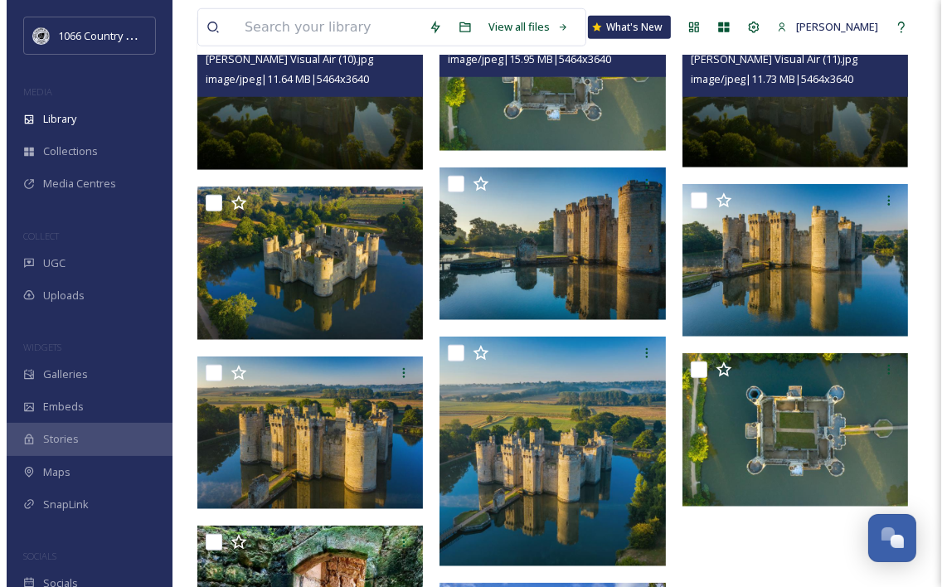
scroll to position [1078, 0]
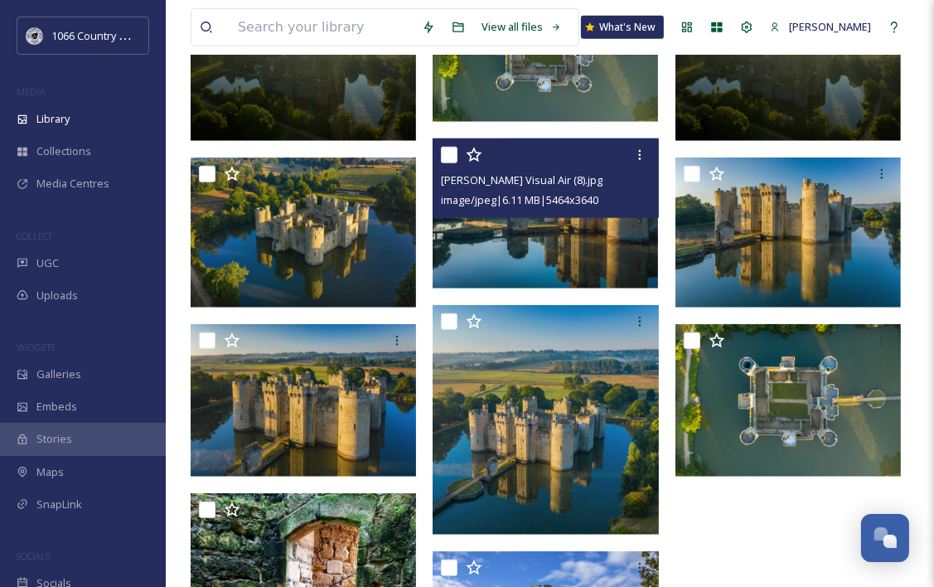
click at [557, 255] on img at bounding box center [545, 213] width 225 height 150
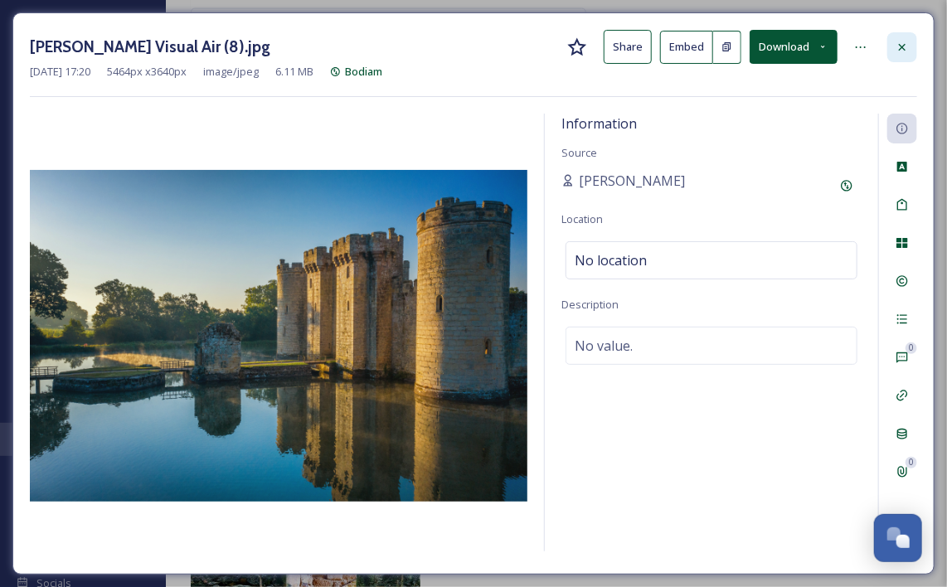
click at [904, 46] on icon at bounding box center [901, 47] width 13 height 13
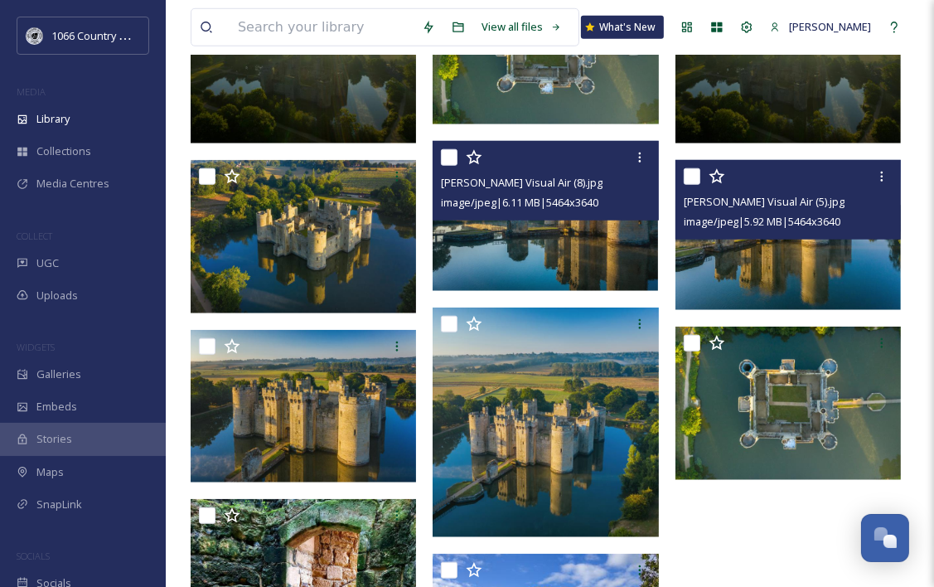
click at [744, 265] on img at bounding box center [788, 235] width 225 height 150
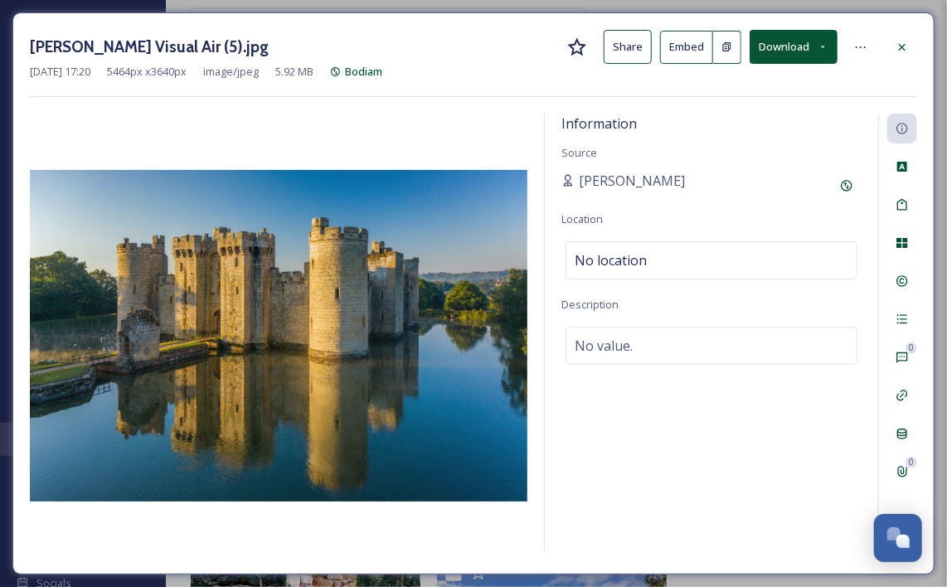
click at [791, 53] on button "Download" at bounding box center [793, 47] width 88 height 34
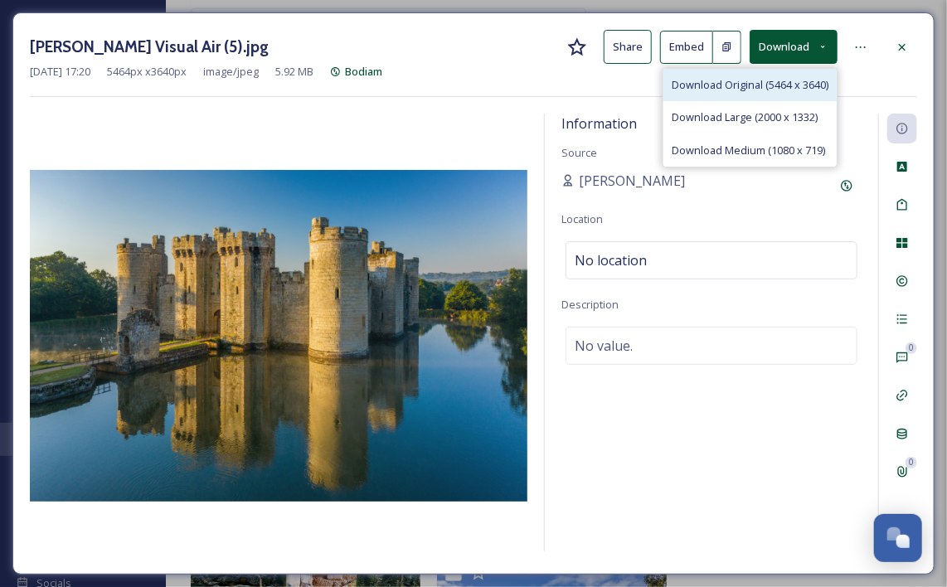
click at [755, 77] on span "Download Original (5464 x 3640)" at bounding box center [749, 85] width 157 height 16
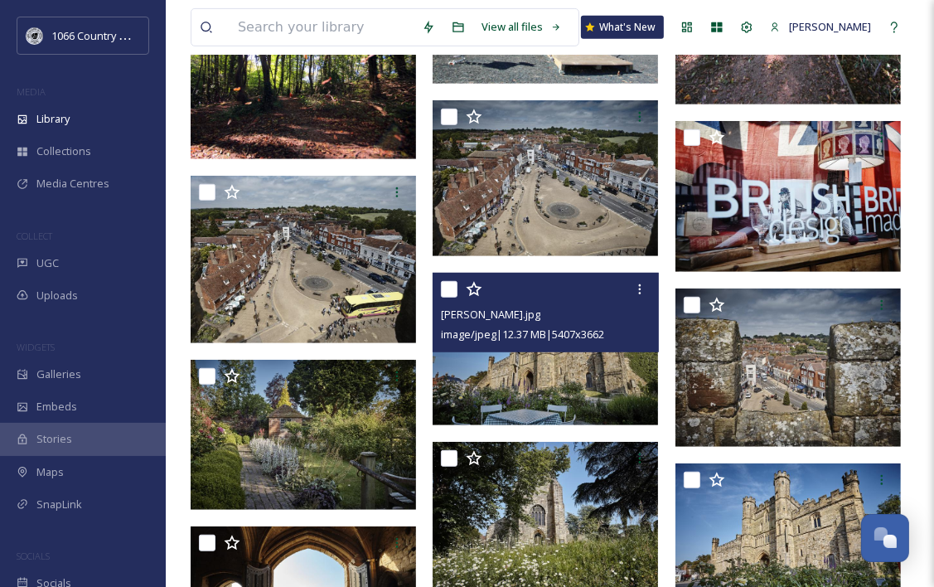
scroll to position [663, 0]
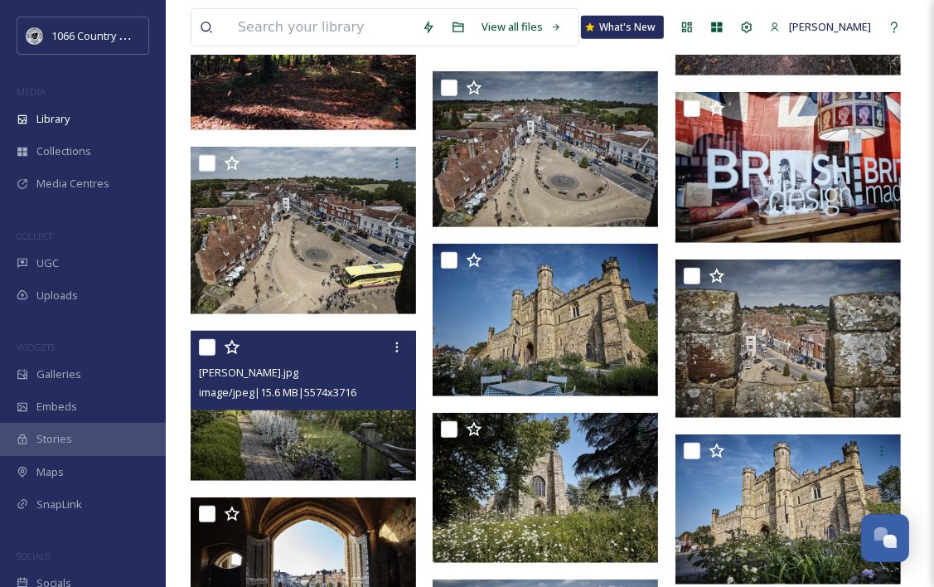
click at [335, 418] on img at bounding box center [303, 406] width 225 height 150
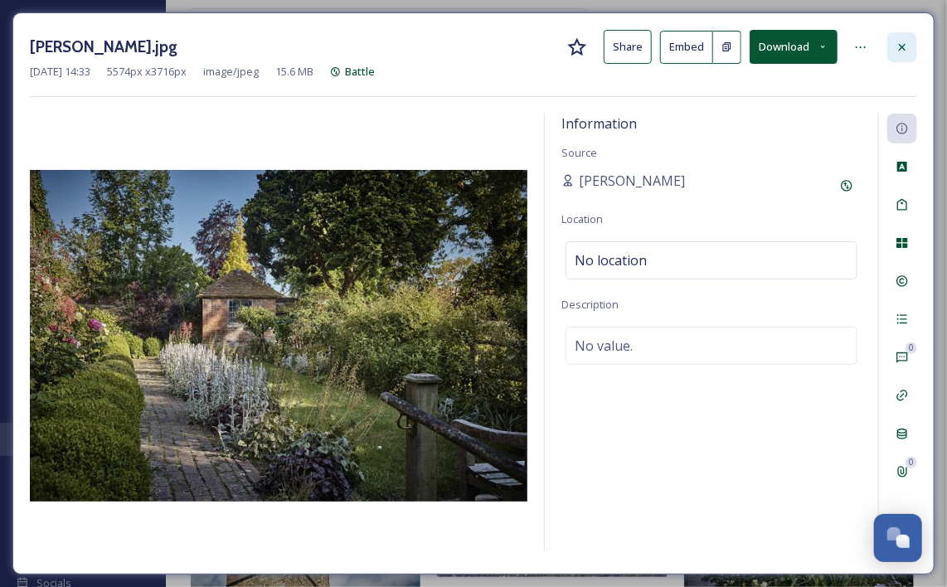
click at [909, 39] on div at bounding box center [902, 47] width 30 height 30
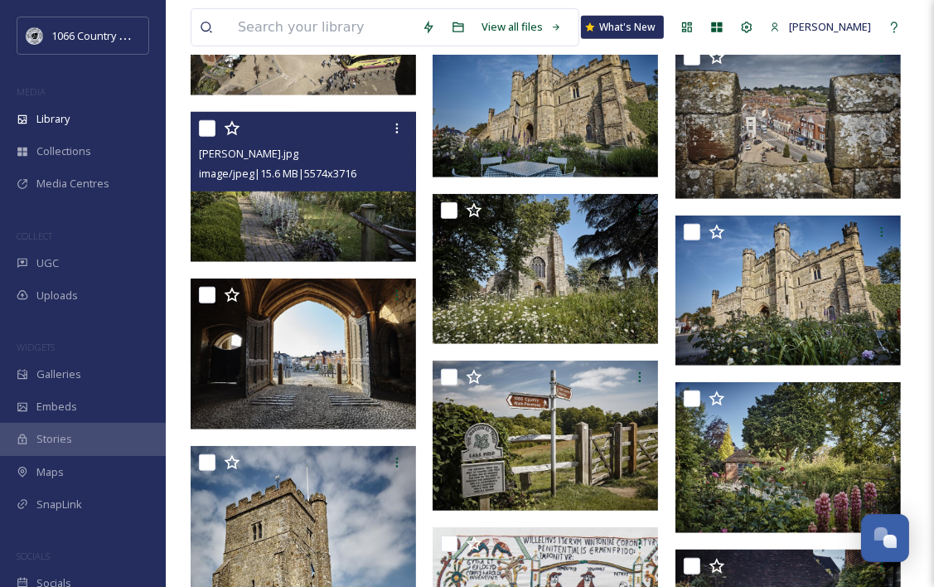
scroll to position [912, 0]
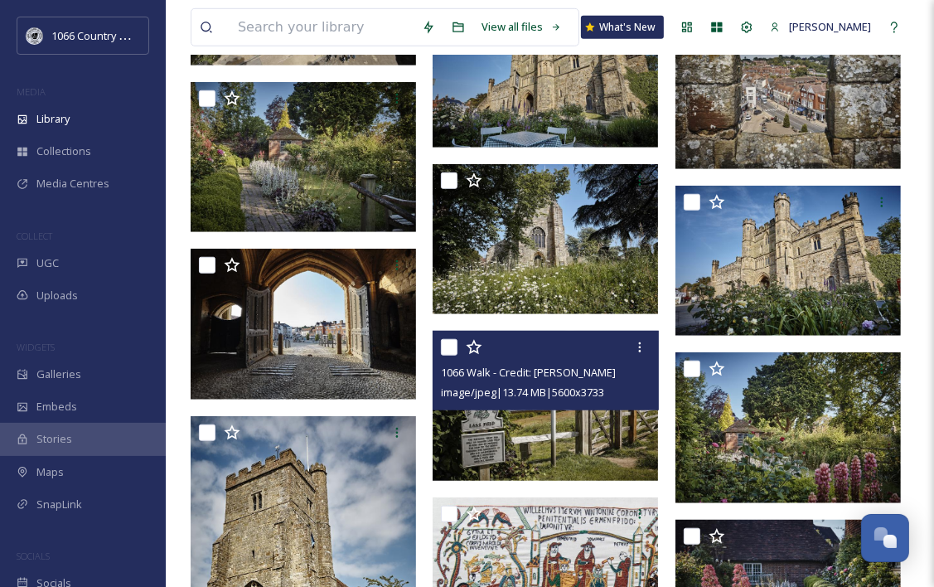
click at [546, 428] on img at bounding box center [545, 406] width 225 height 150
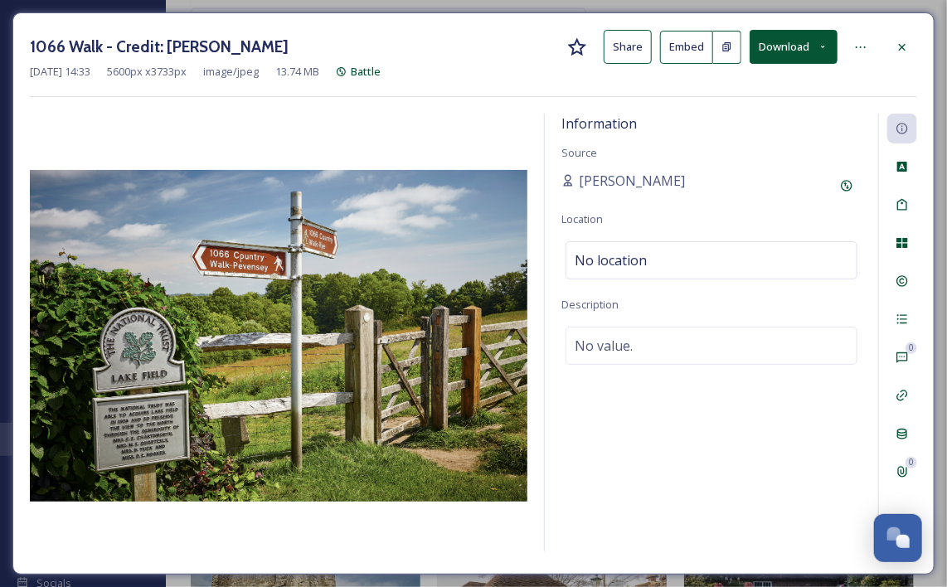
click at [826, 46] on icon at bounding box center [822, 46] width 11 height 11
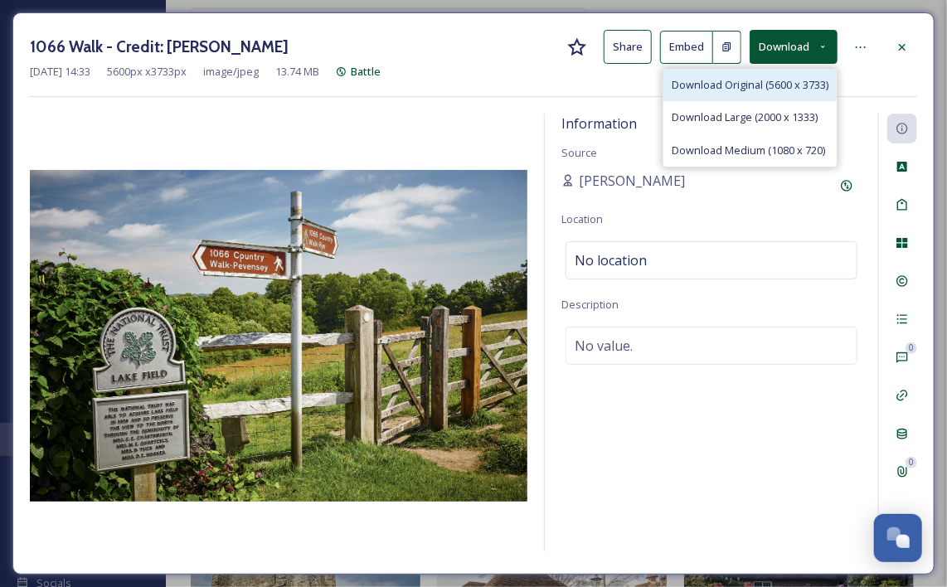
click at [791, 81] on span "Download Original (5600 x 3733)" at bounding box center [749, 85] width 157 height 16
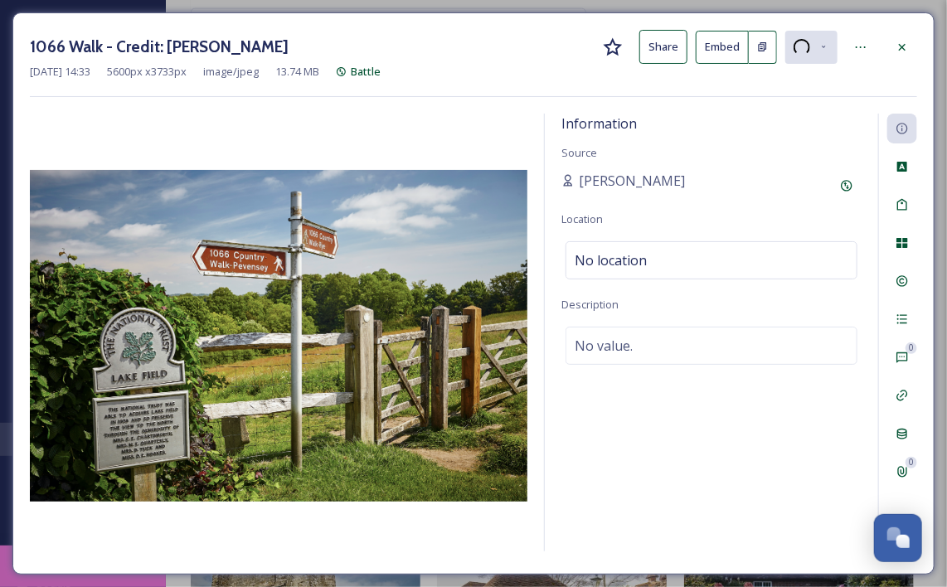
click at [927, 38] on div "1066 Walk - Credit: [PERSON_NAME] Share Embed [DATE] 14:33 5600 px x 3733 px im…" at bounding box center [473, 293] width 922 height 562
click at [910, 39] on div at bounding box center [902, 47] width 30 height 30
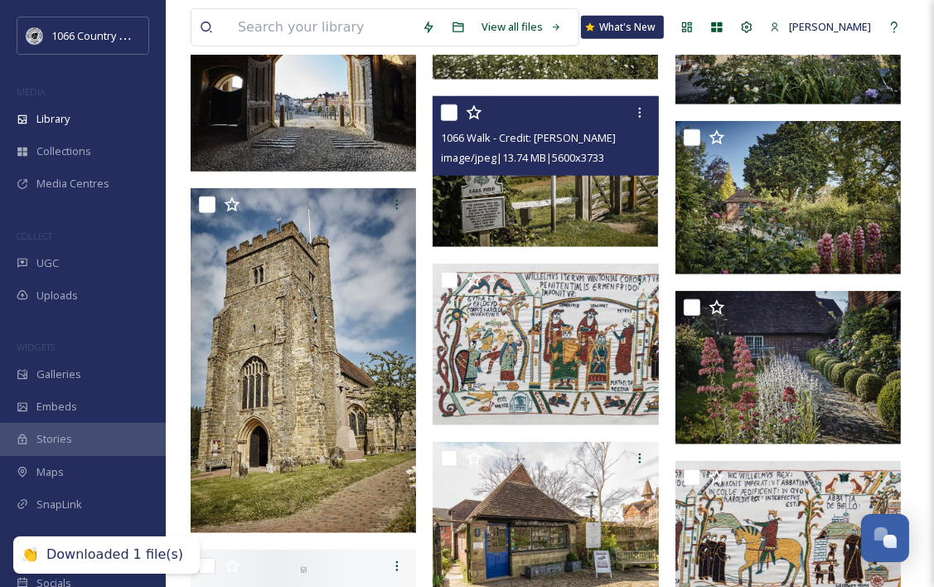
scroll to position [1161, 0]
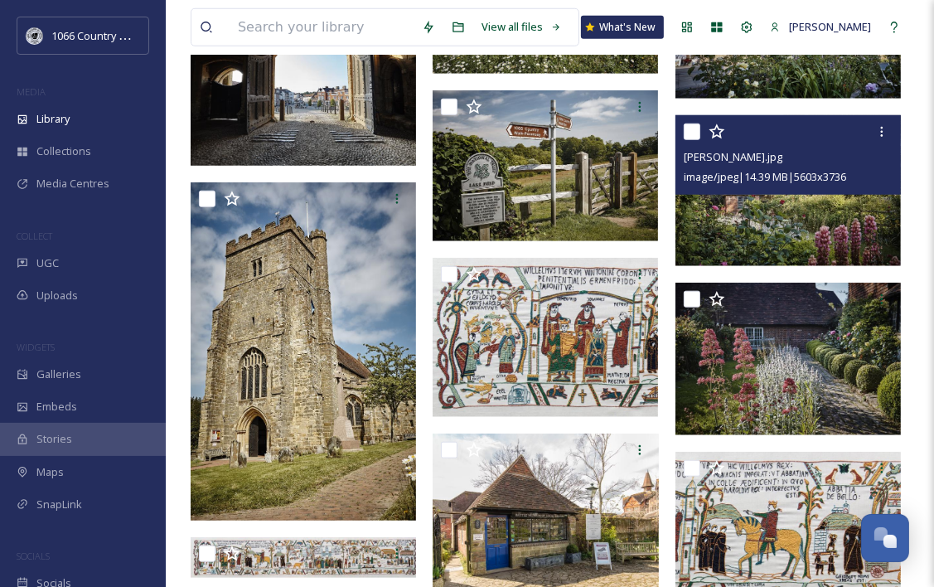
click at [749, 221] on img at bounding box center [788, 190] width 225 height 150
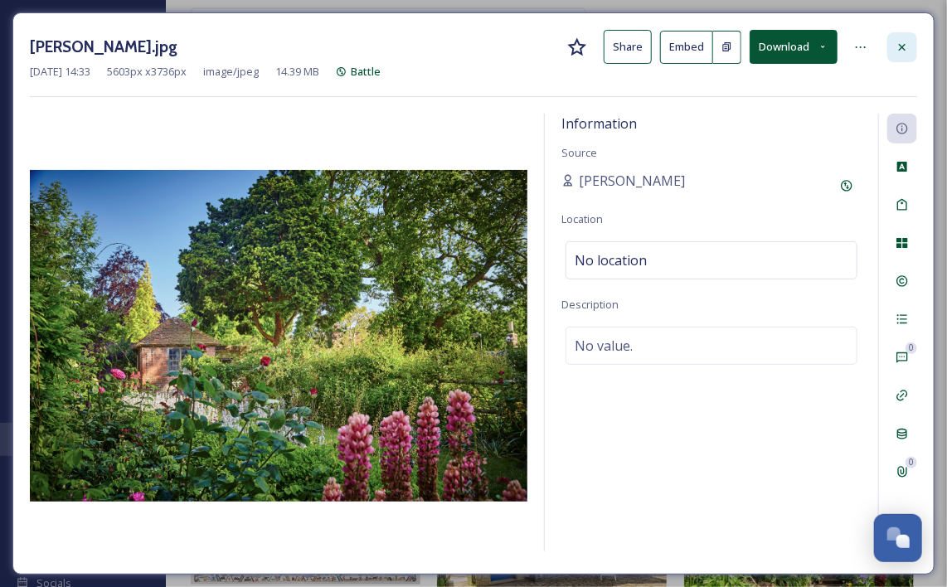
click at [904, 50] on icon at bounding box center [901, 47] width 13 height 13
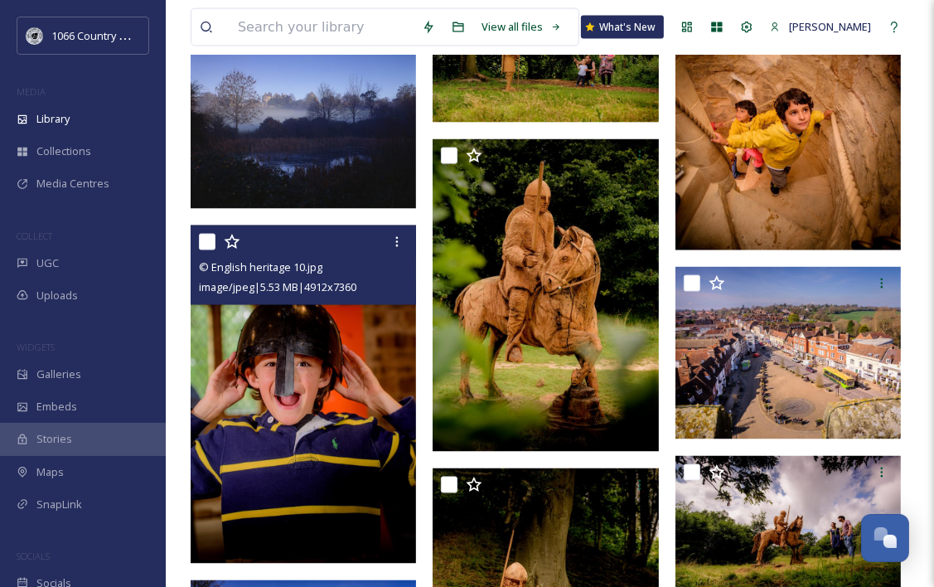
scroll to position [1990, 0]
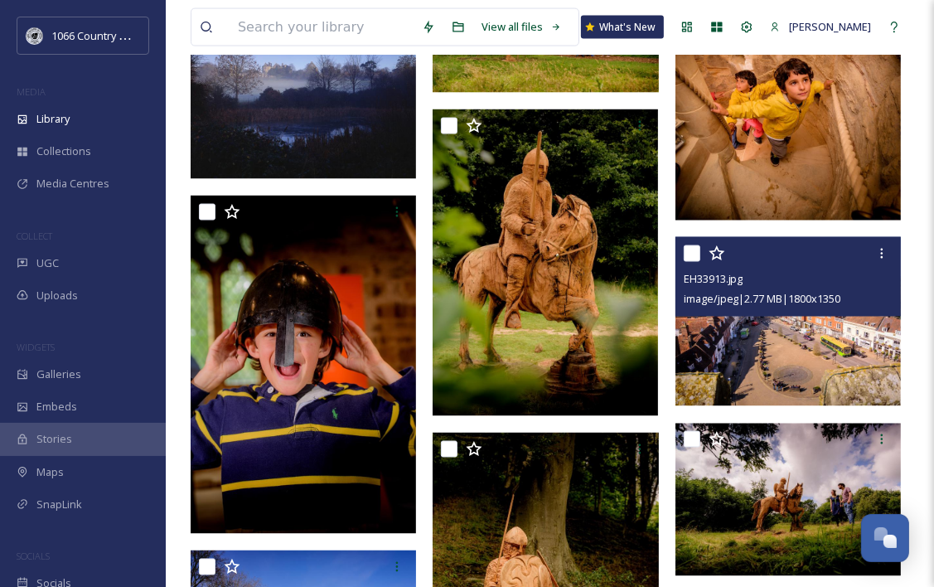
click at [729, 337] on img at bounding box center [788, 321] width 225 height 169
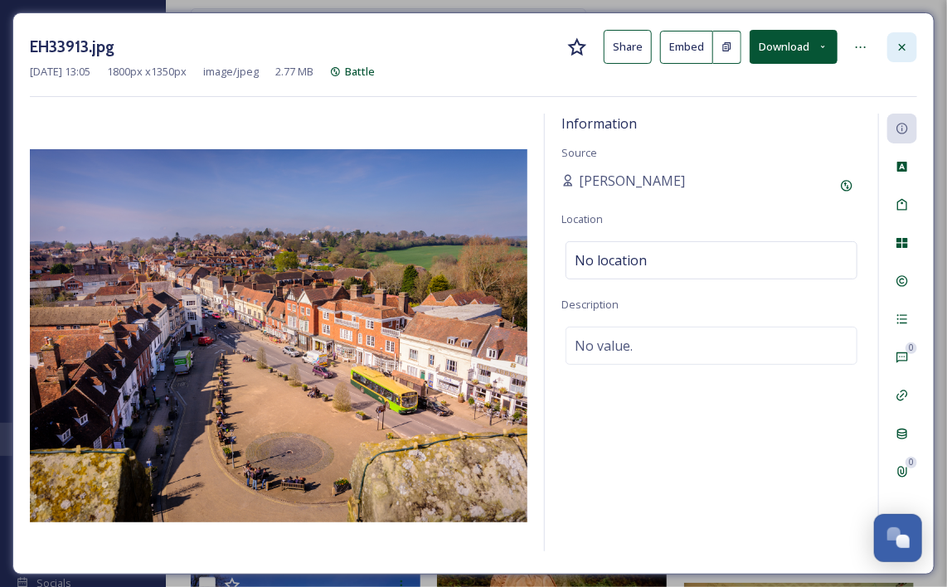
click at [909, 51] on icon at bounding box center [901, 47] width 13 height 13
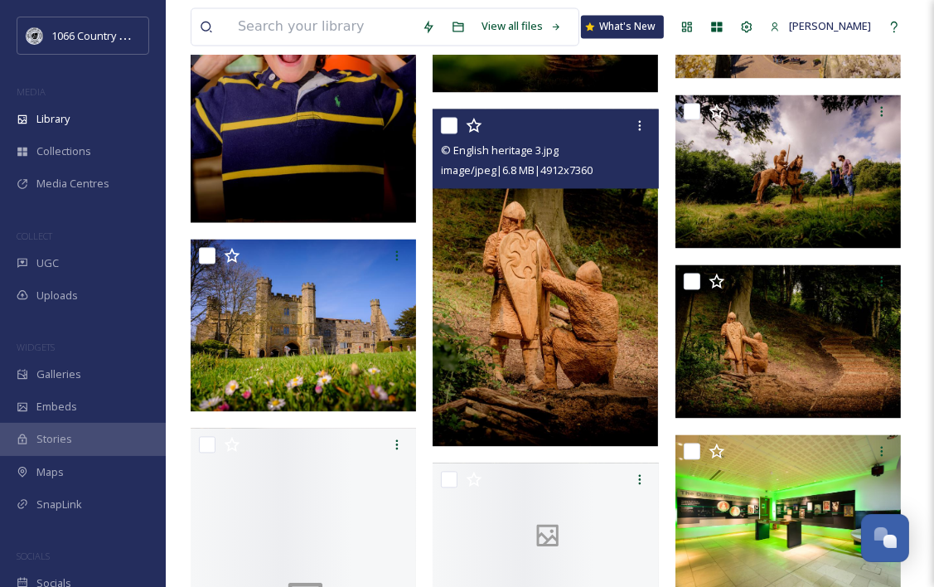
scroll to position [2321, 0]
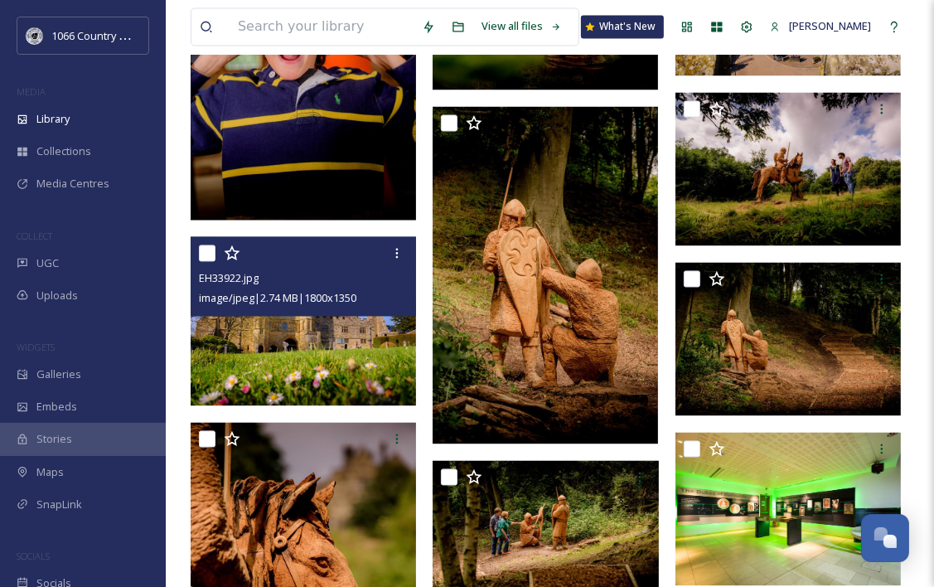
click at [274, 374] on img at bounding box center [303, 321] width 225 height 169
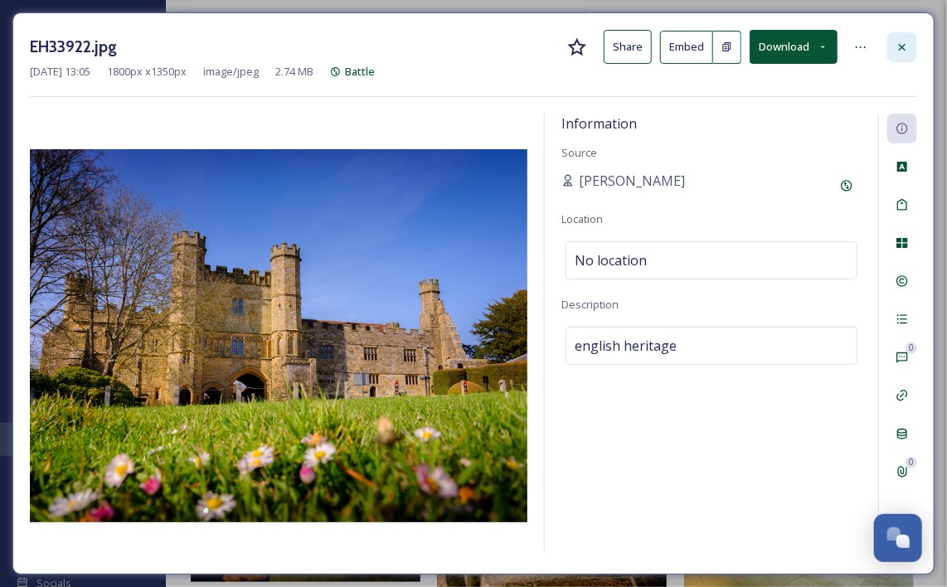
click at [892, 41] on div at bounding box center [902, 47] width 30 height 30
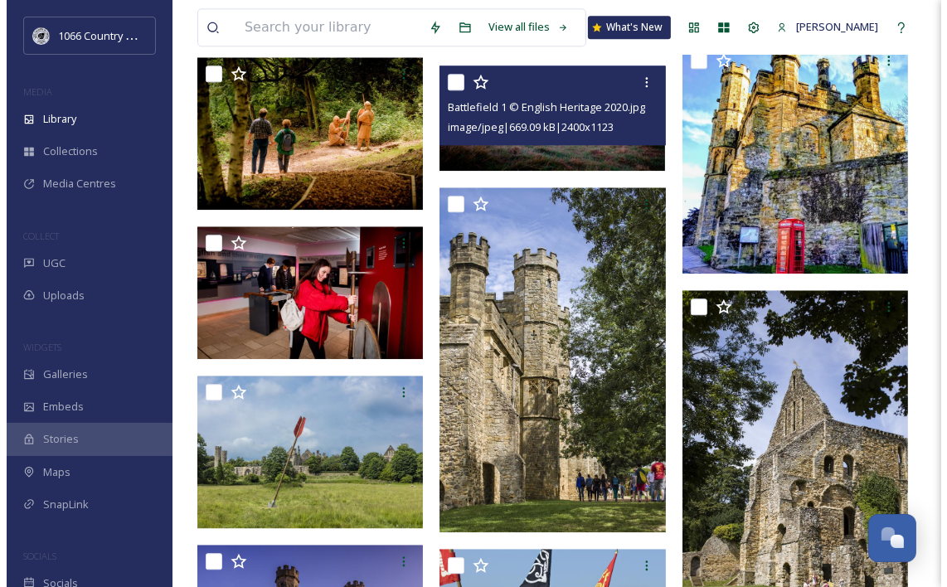
scroll to position [3150, 0]
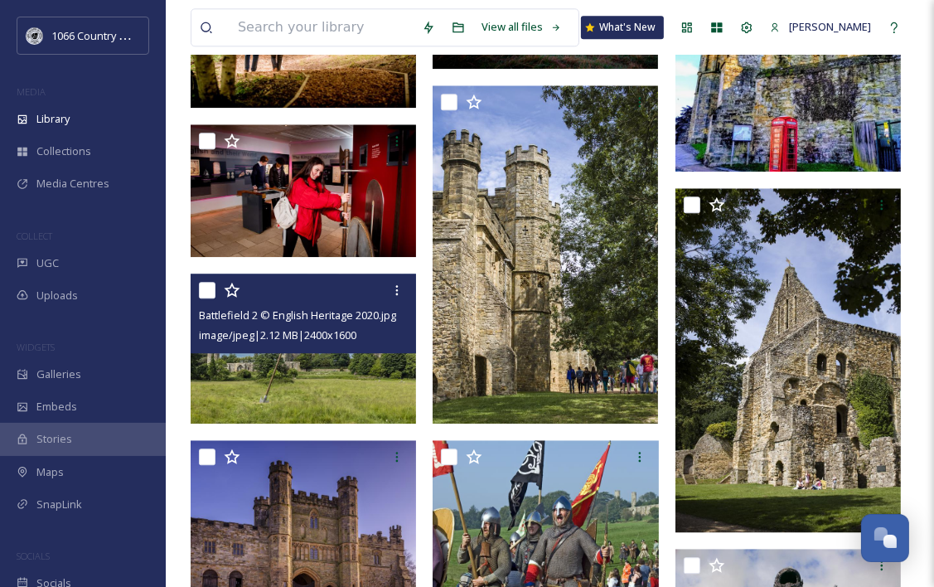
click at [321, 374] on img at bounding box center [303, 349] width 225 height 150
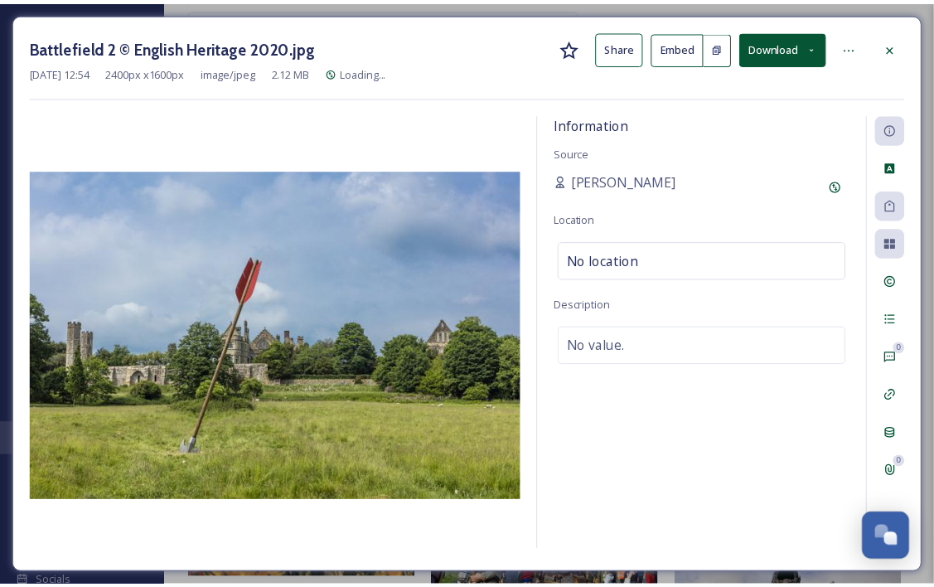
scroll to position [3153, 0]
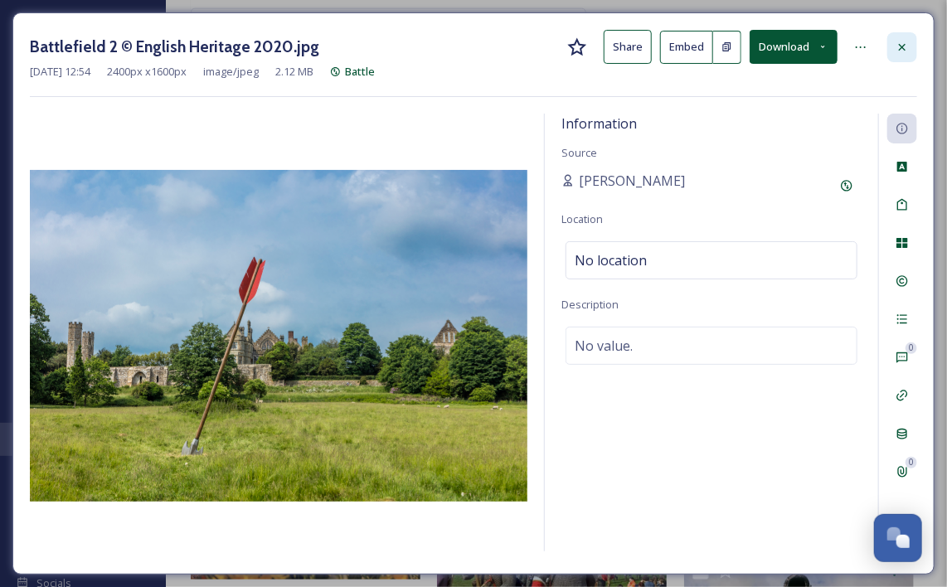
click at [902, 52] on icon at bounding box center [901, 47] width 13 height 13
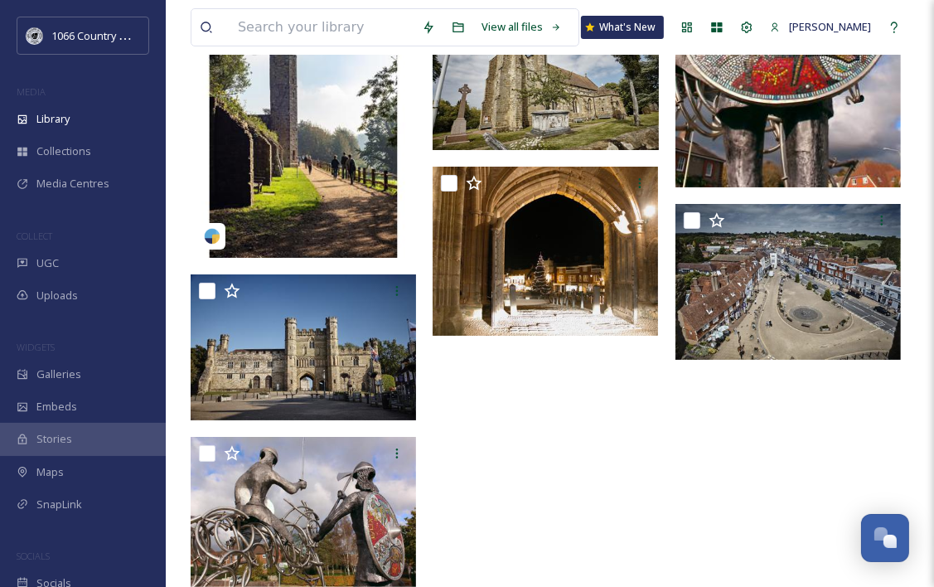
scroll to position [4675, 0]
